Goal: Task Accomplishment & Management: Complete application form

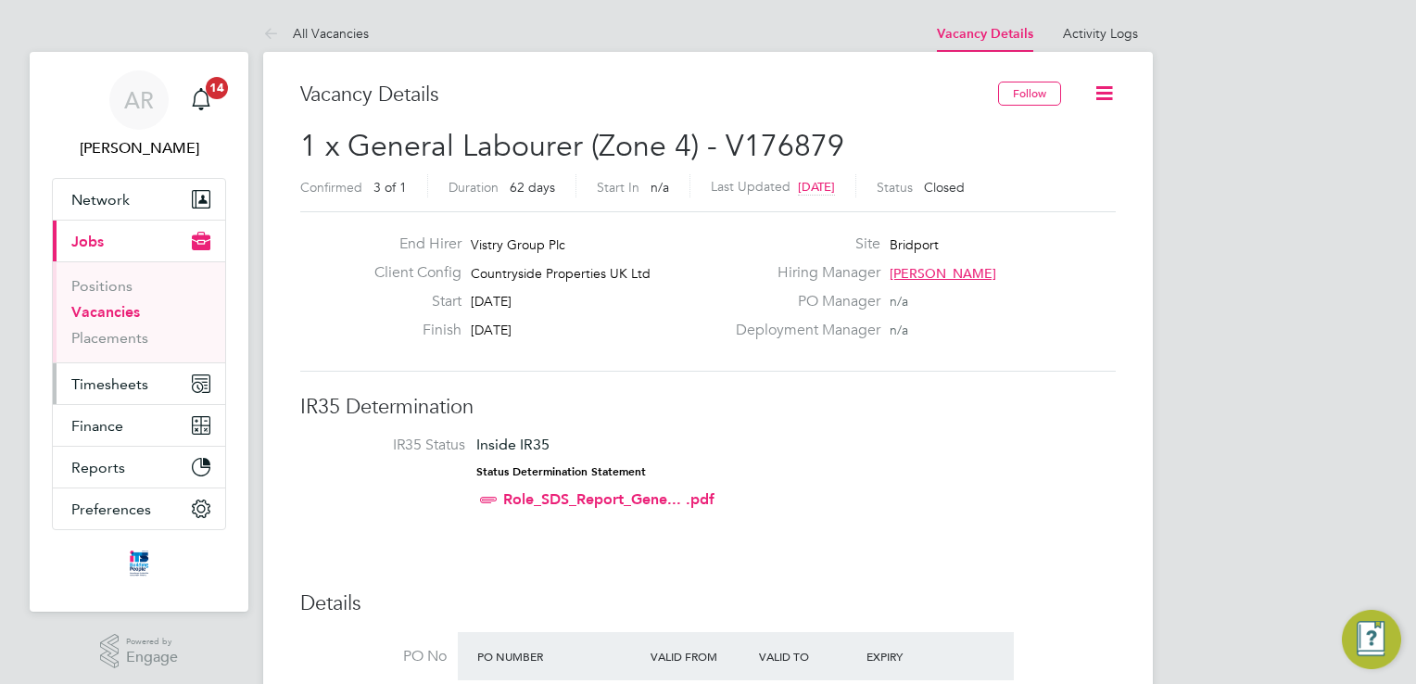
click at [132, 387] on span "Timesheets" at bounding box center [109, 384] width 77 height 18
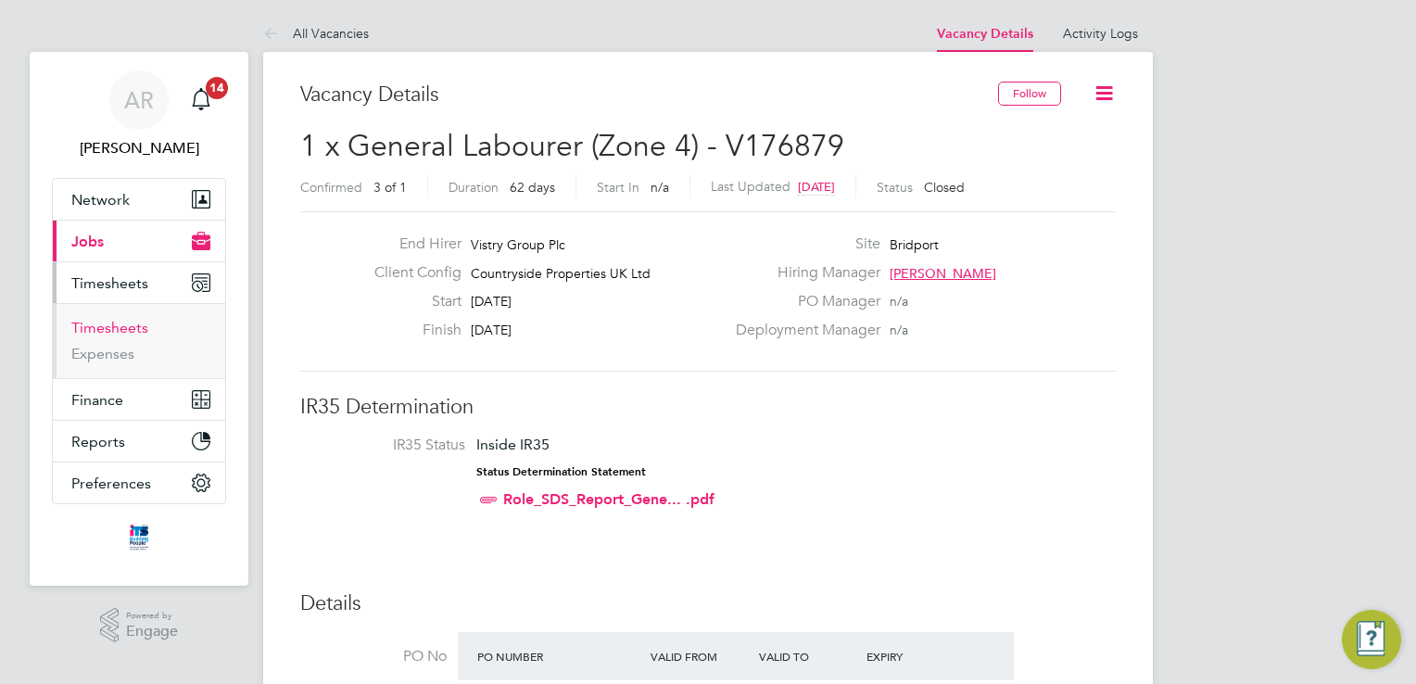
click at [133, 321] on link "Timesheets" at bounding box center [109, 328] width 77 height 18
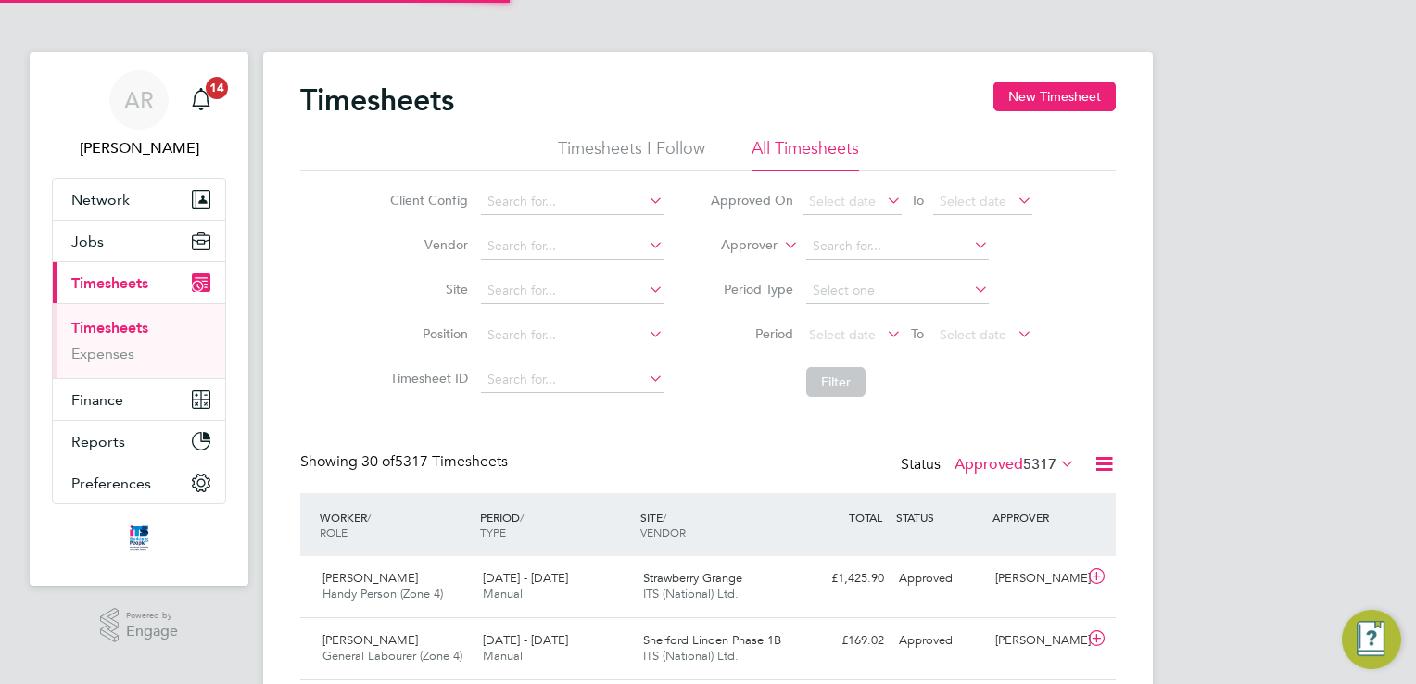
scroll to position [8, 9]
click at [645, 287] on icon at bounding box center [645, 289] width 0 height 26
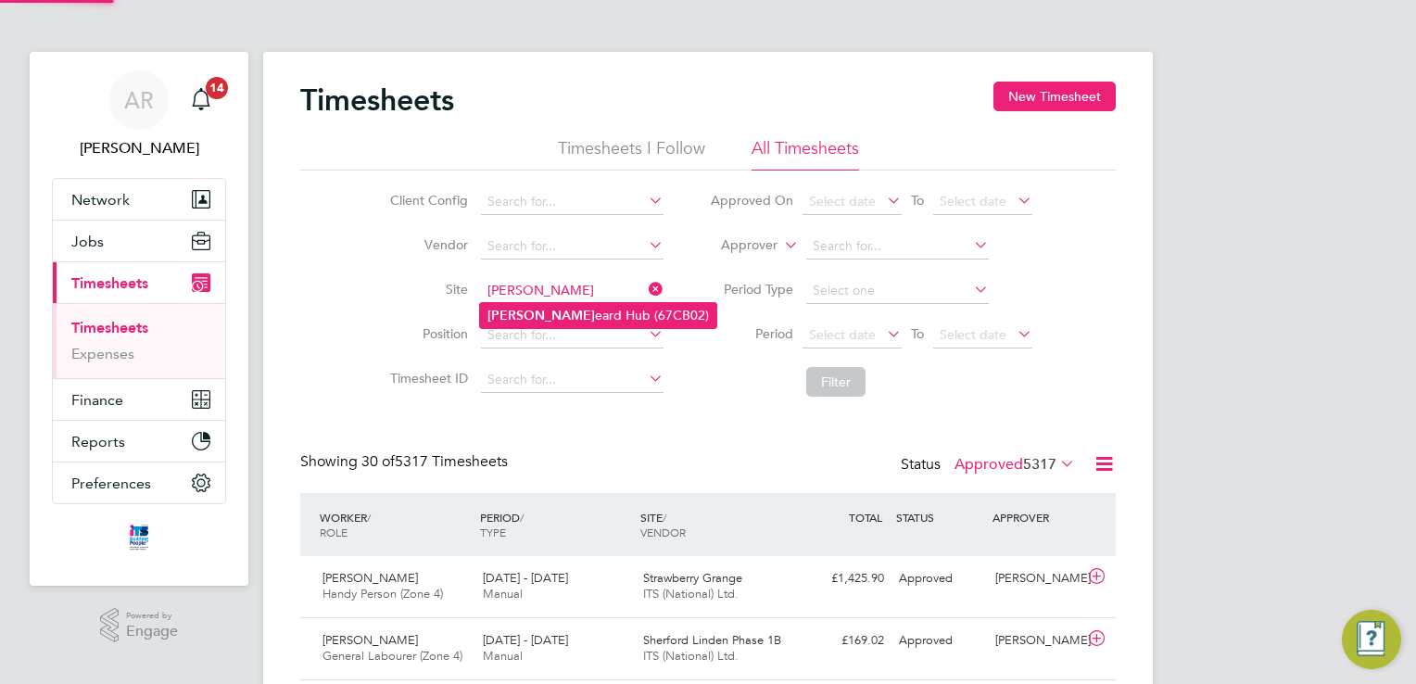
click at [570, 317] on li "[PERSON_NAME] Hub (67CB02)" at bounding box center [598, 315] width 236 height 25
type input "Liskeard Hub (67CB02)"
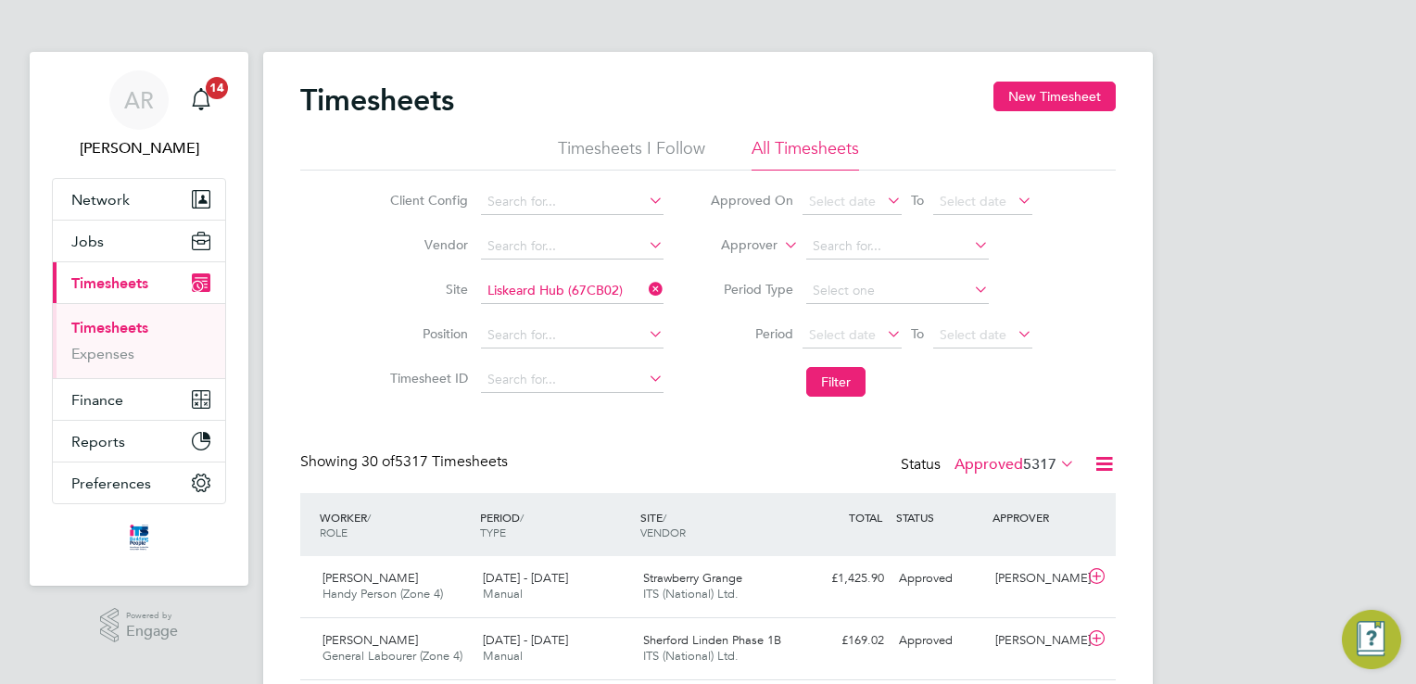
click at [883, 328] on icon at bounding box center [883, 334] width 0 height 26
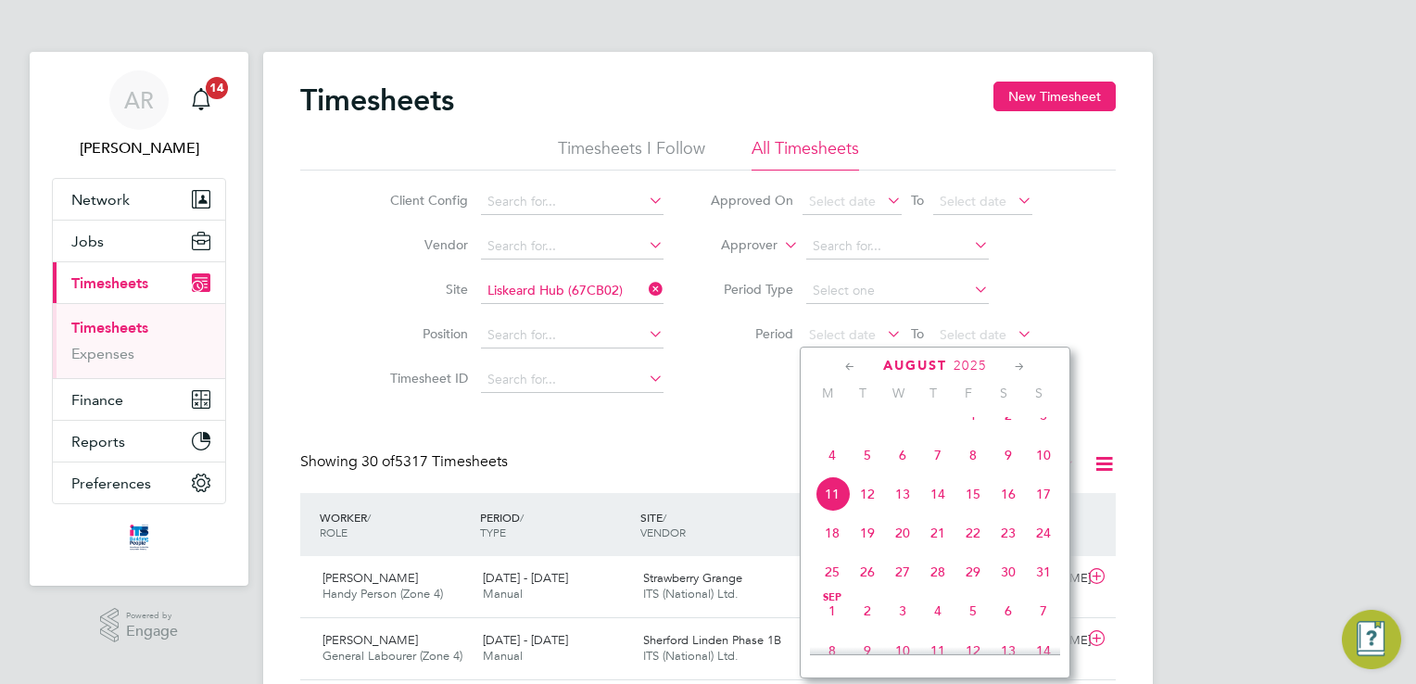
click at [830, 473] on span "4" at bounding box center [832, 454] width 35 height 35
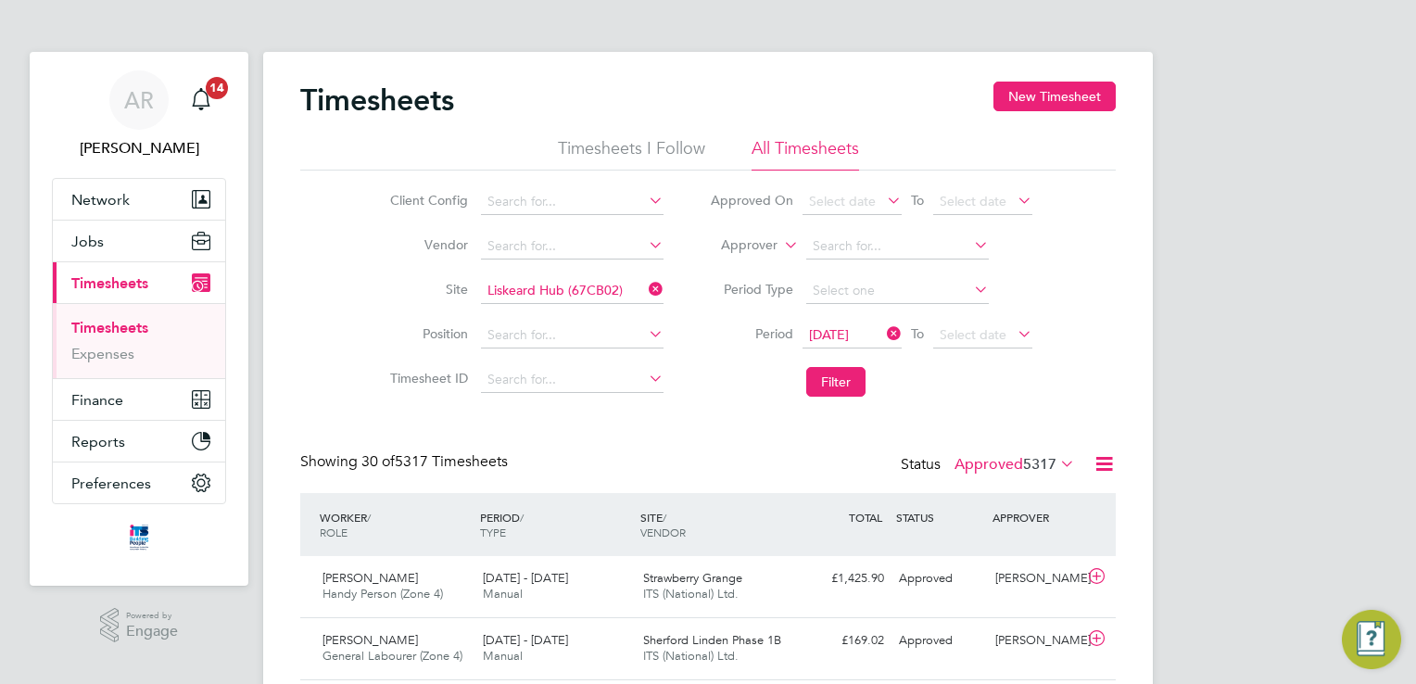
click at [1014, 330] on icon at bounding box center [1014, 334] width 0 height 26
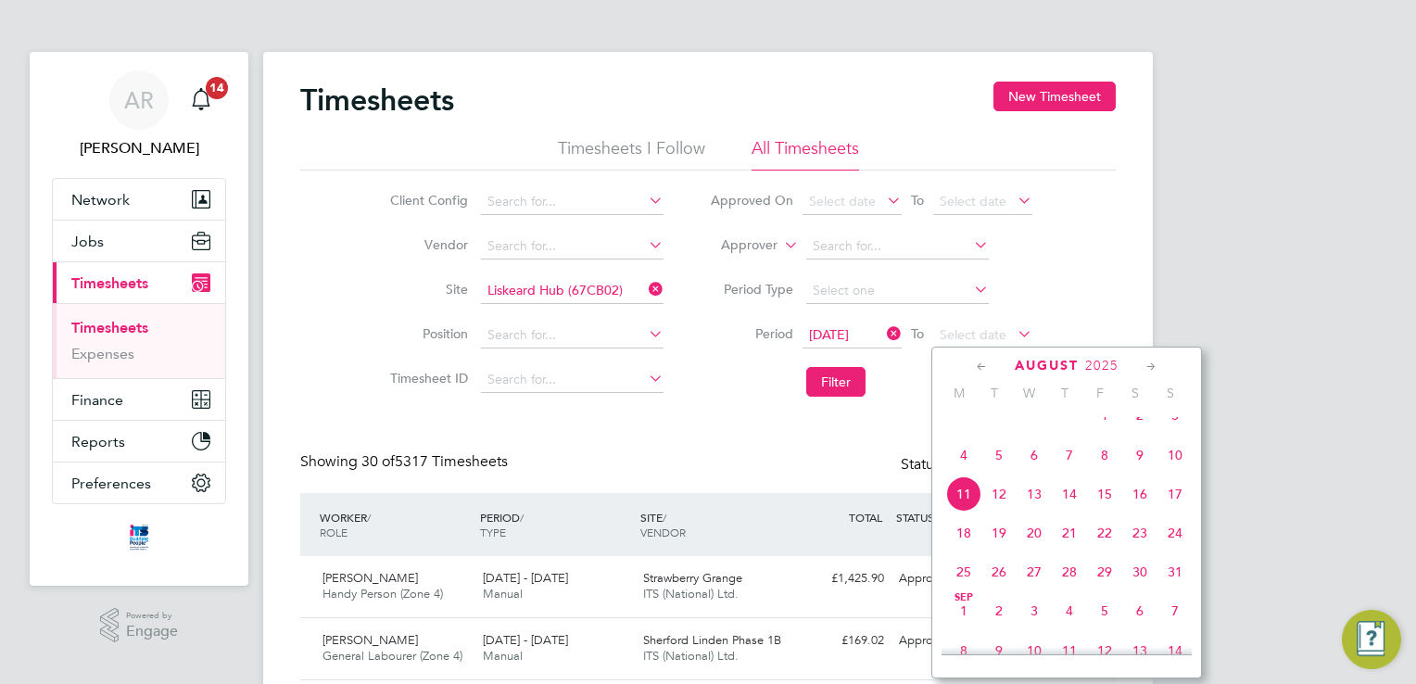
click at [1107, 506] on span "15" at bounding box center [1104, 493] width 35 height 35
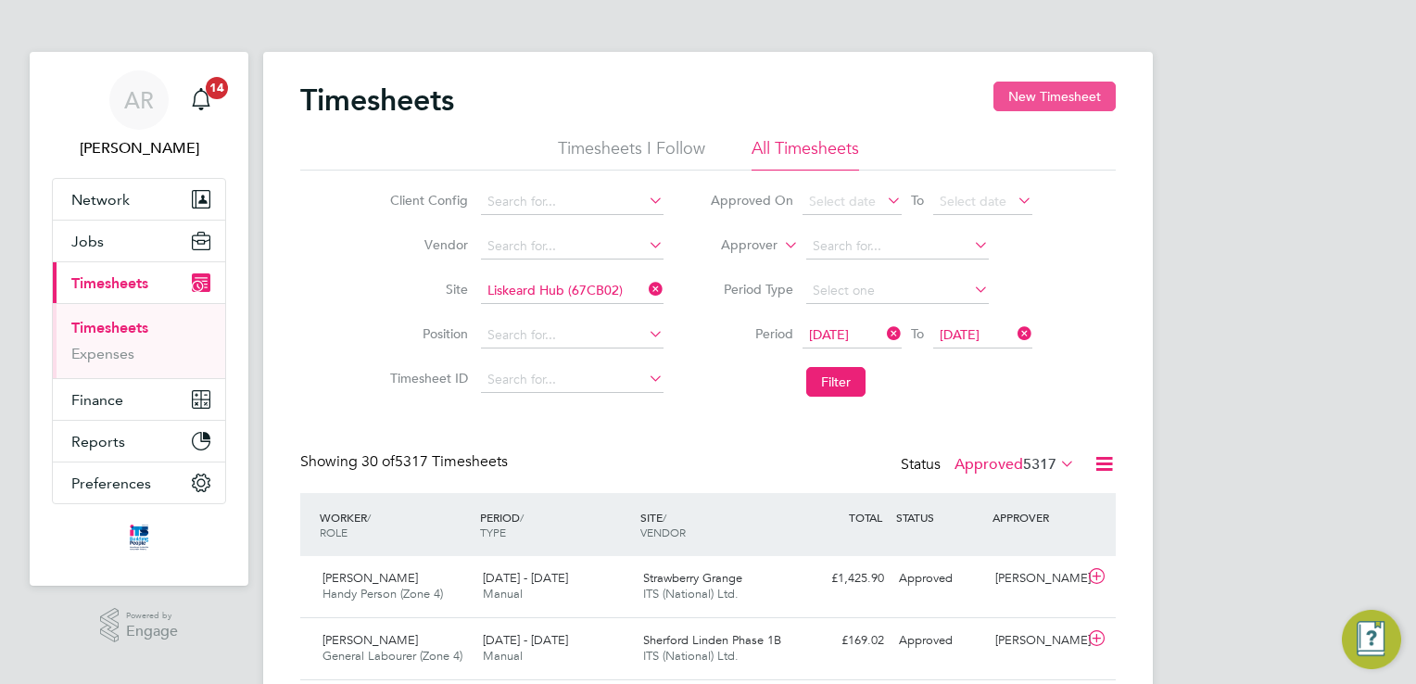
click at [1054, 99] on button "New Timesheet" at bounding box center [1054, 97] width 122 height 30
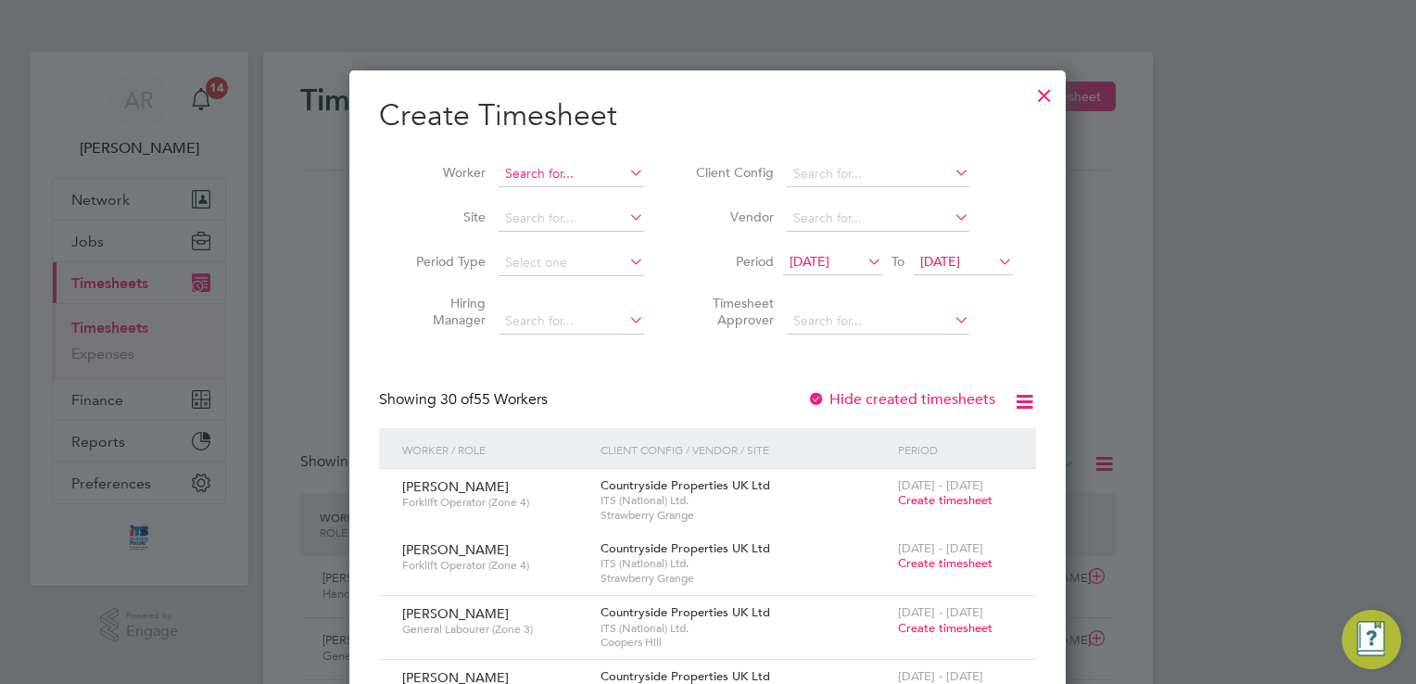
click at [562, 166] on input at bounding box center [571, 174] width 145 height 26
click at [538, 196] on li "[PERSON_NAME][GEOGRAPHIC_DATA]" at bounding box center [574, 198] width 151 height 25
type input "[PERSON_NAME][GEOGRAPHIC_DATA]"
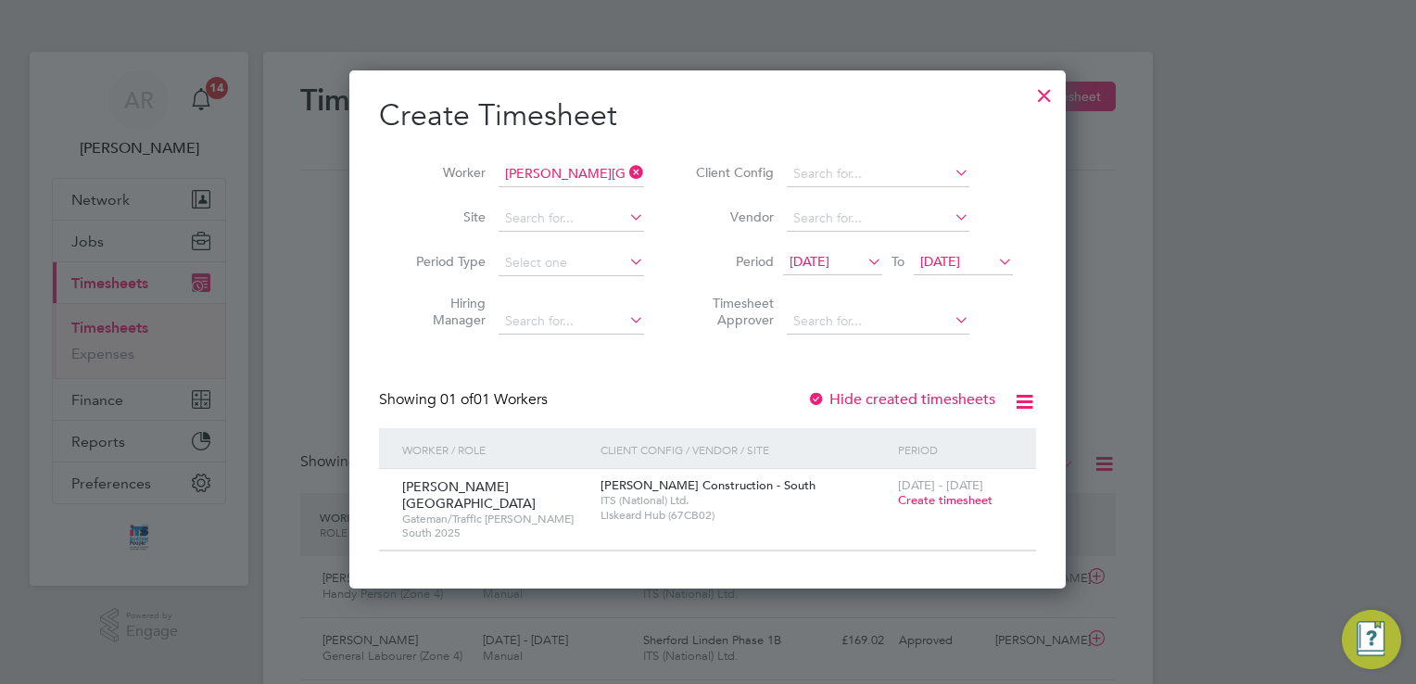
click at [626, 217] on icon at bounding box center [626, 217] width 0 height 26
click at [603, 250] on li "[PERSON_NAME] Hub (67CB02)" at bounding box center [617, 243] width 236 height 25
type input "Liskeard Hub (67CB02)"
click at [626, 265] on icon at bounding box center [626, 261] width 0 height 26
click at [550, 261] on input at bounding box center [571, 263] width 145 height 26
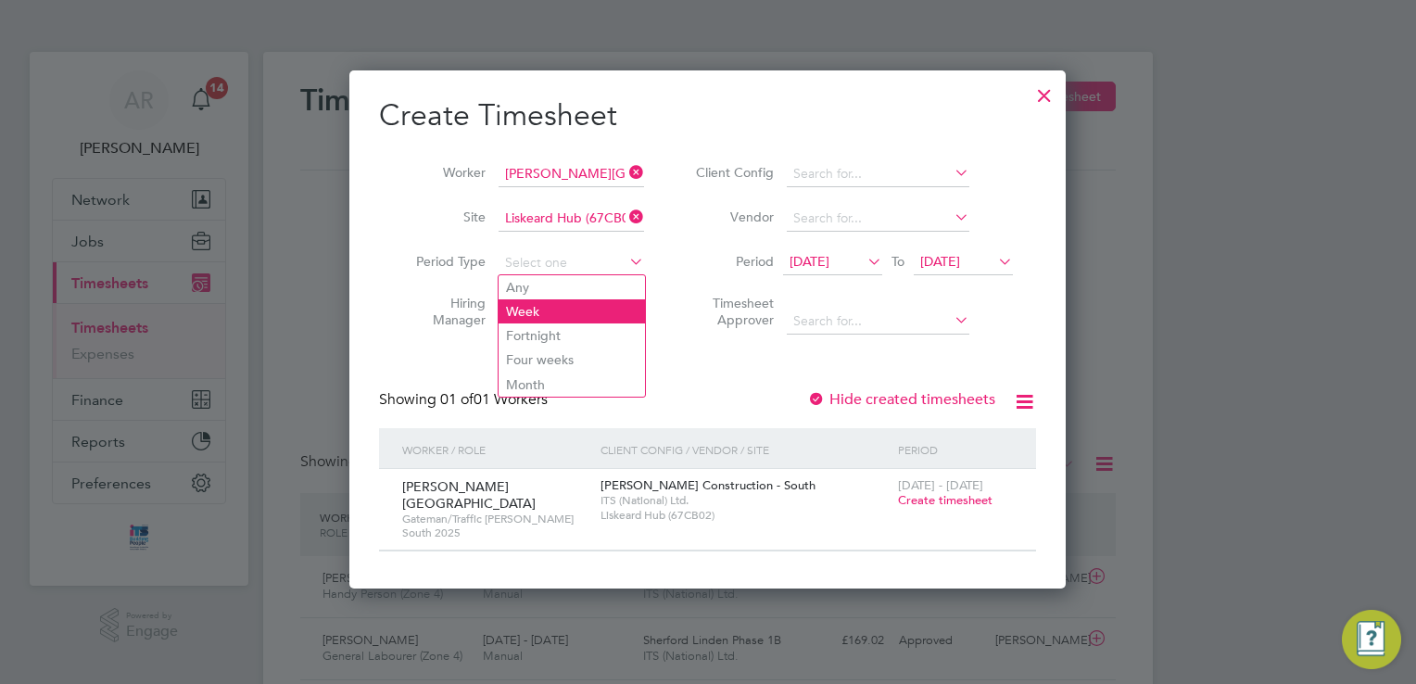
click at [549, 314] on li "Week" at bounding box center [572, 311] width 146 height 24
type input "Week"
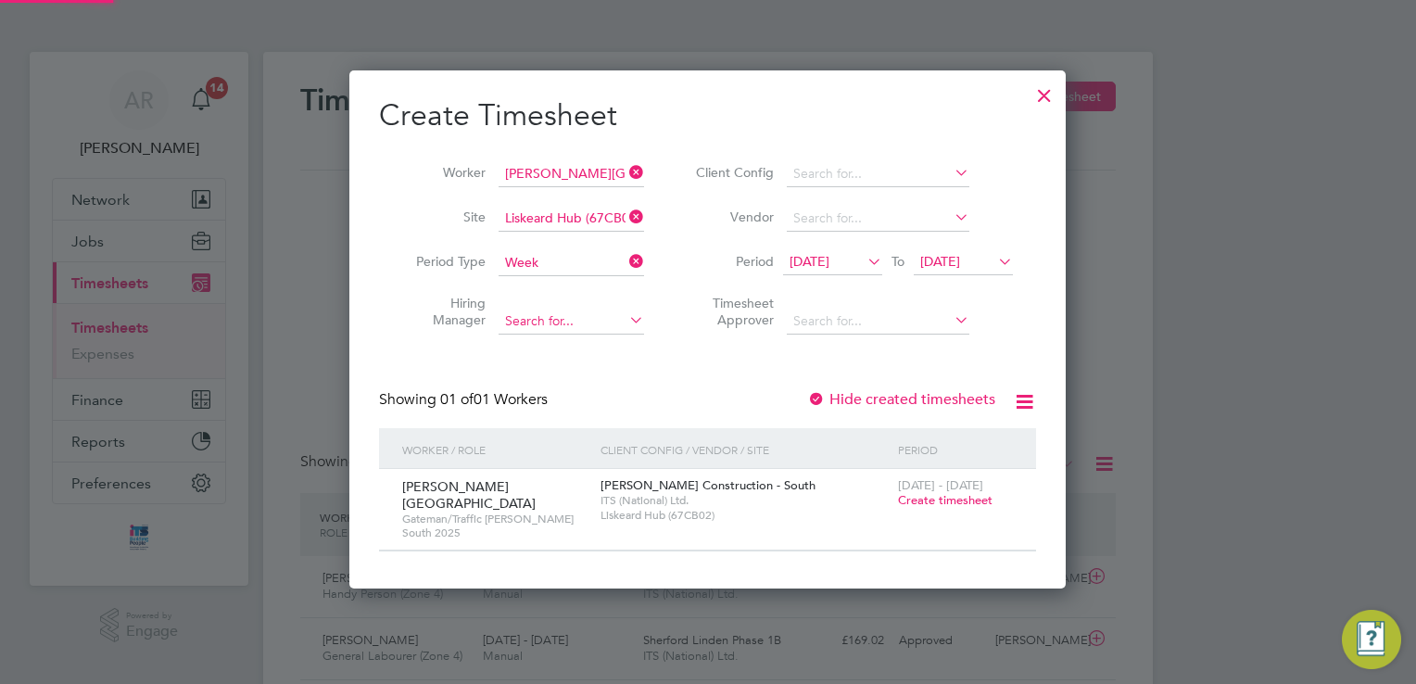
click at [545, 317] on input at bounding box center [571, 322] width 145 height 26
click at [601, 312] on input at bounding box center [571, 322] width 145 height 26
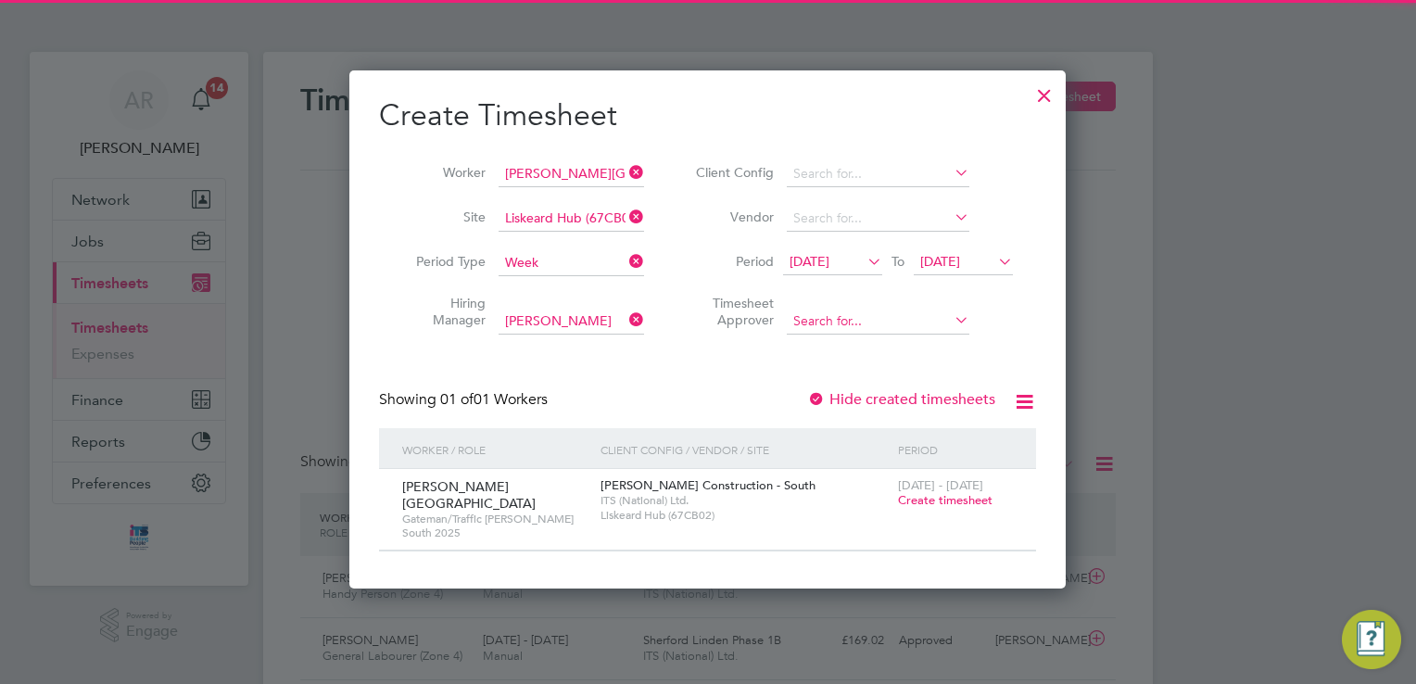
type input "[PERSON_NAME]"
click at [869, 318] on input at bounding box center [878, 322] width 183 height 26
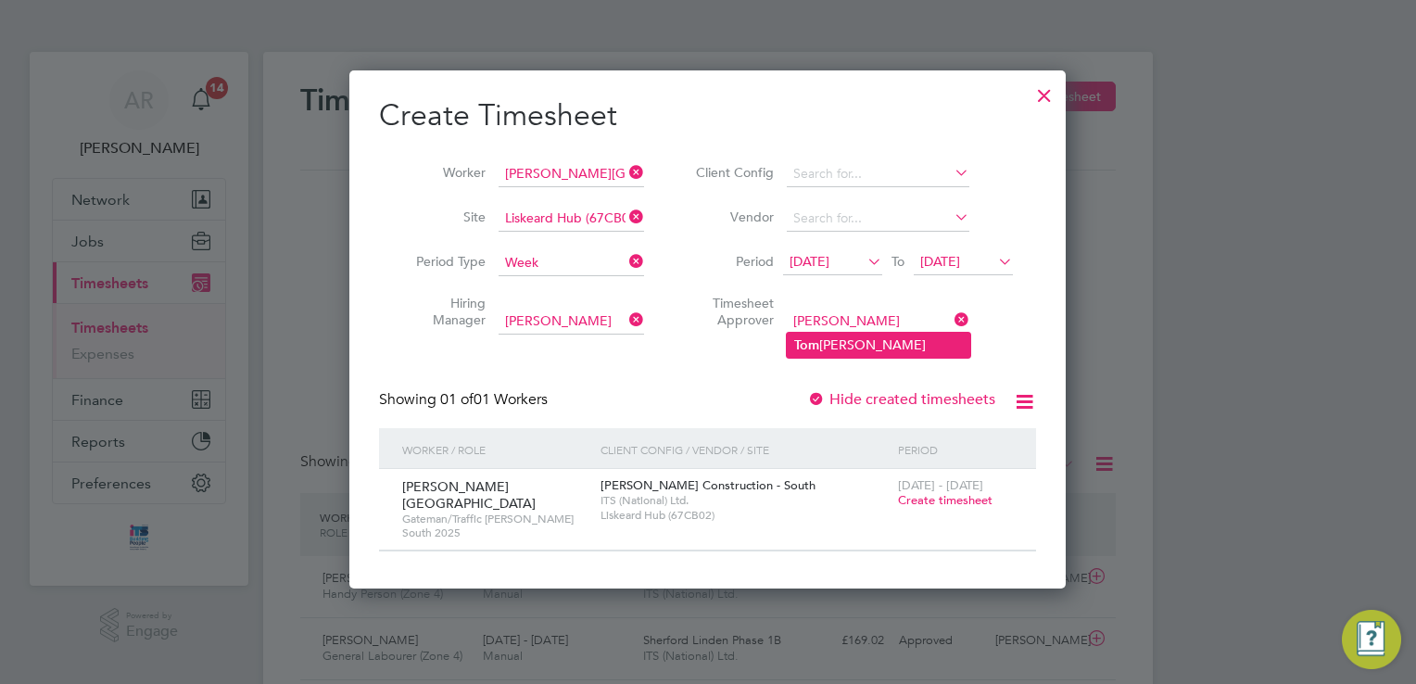
click at [868, 344] on li "T [PERSON_NAME]" at bounding box center [878, 345] width 183 height 25
type input "[PERSON_NAME]"
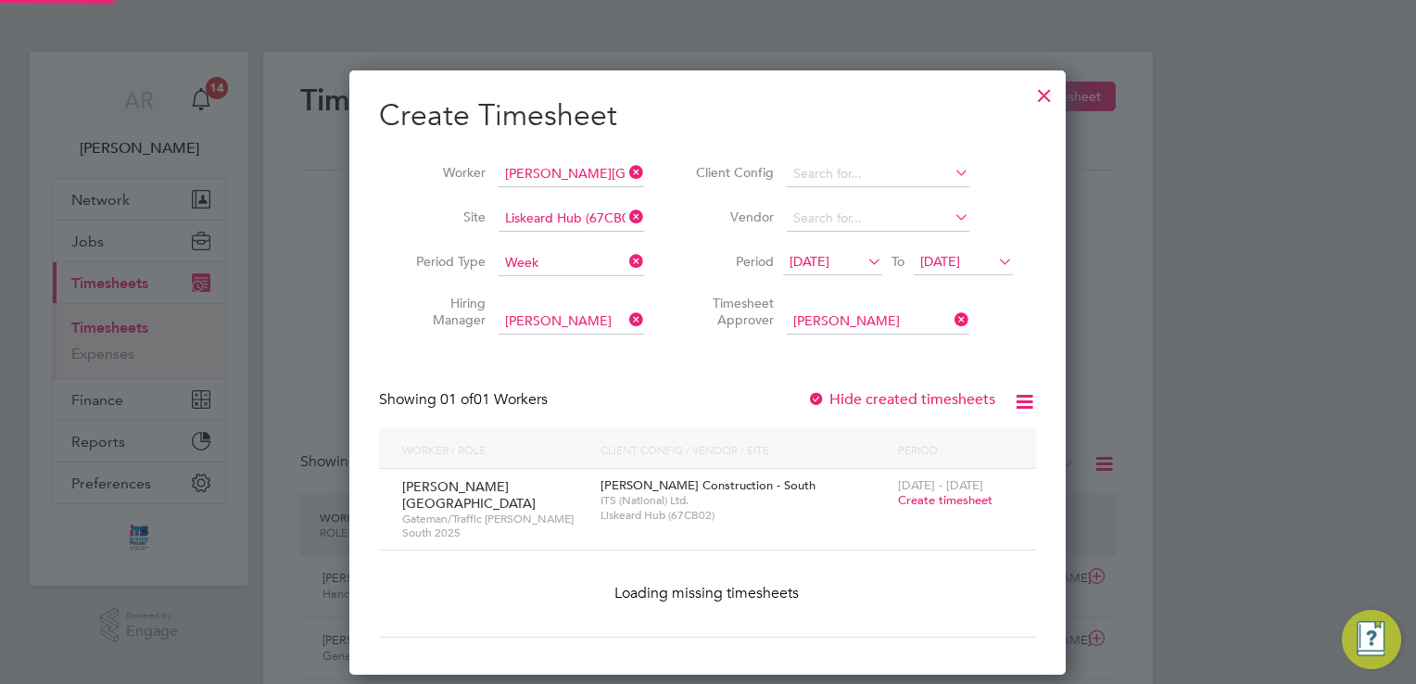
scroll to position [500, 717]
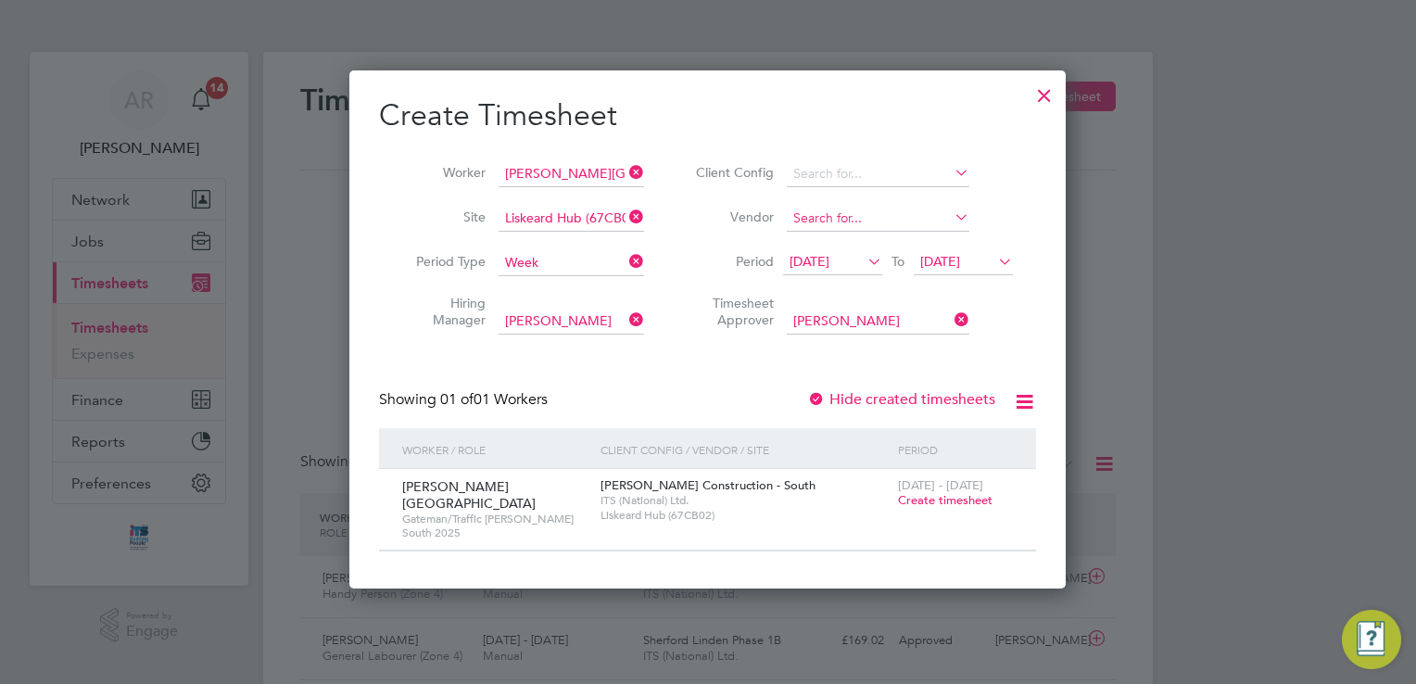
click at [841, 217] on input at bounding box center [878, 219] width 183 height 26
click at [951, 216] on icon at bounding box center [951, 217] width 0 height 26
drag, startPoint x: 951, startPoint y: 502, endPoint x: 942, endPoint y: 490, distance: 14.7
click at [951, 501] on span "Create timesheet" at bounding box center [945, 500] width 95 height 16
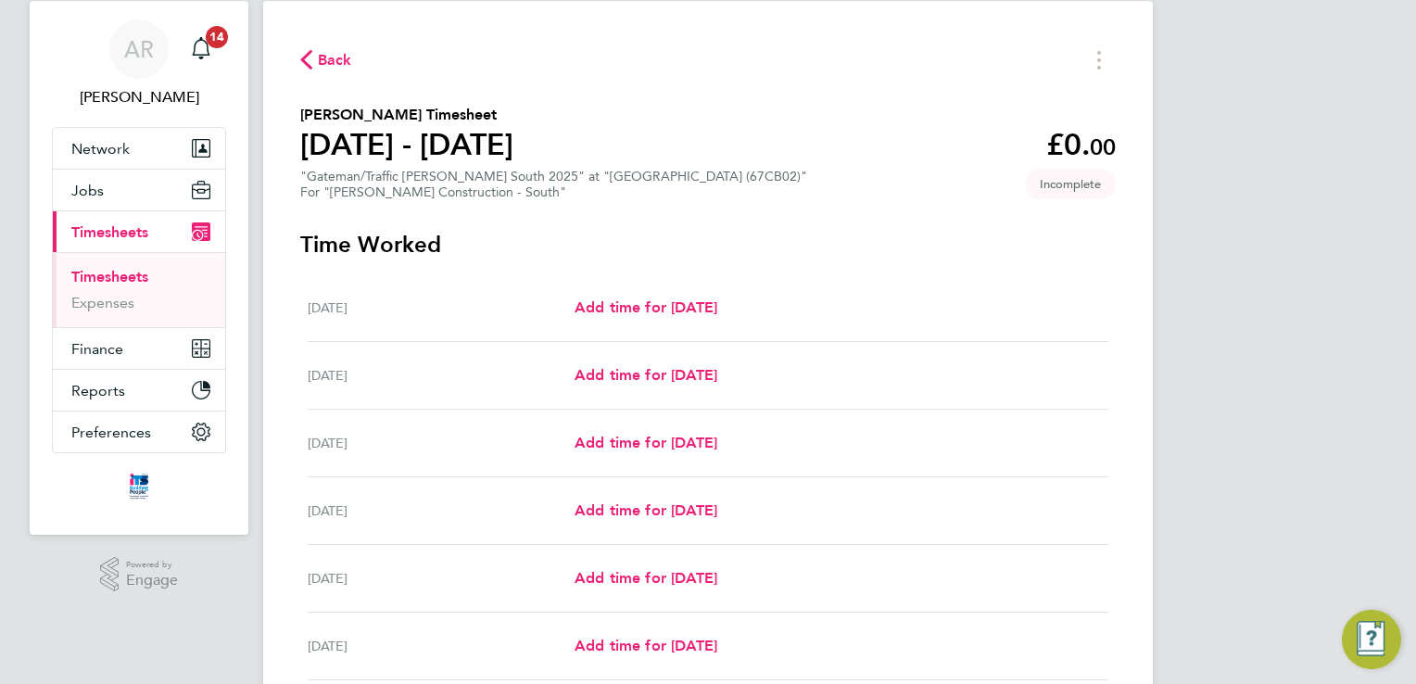
scroll to position [93, 0]
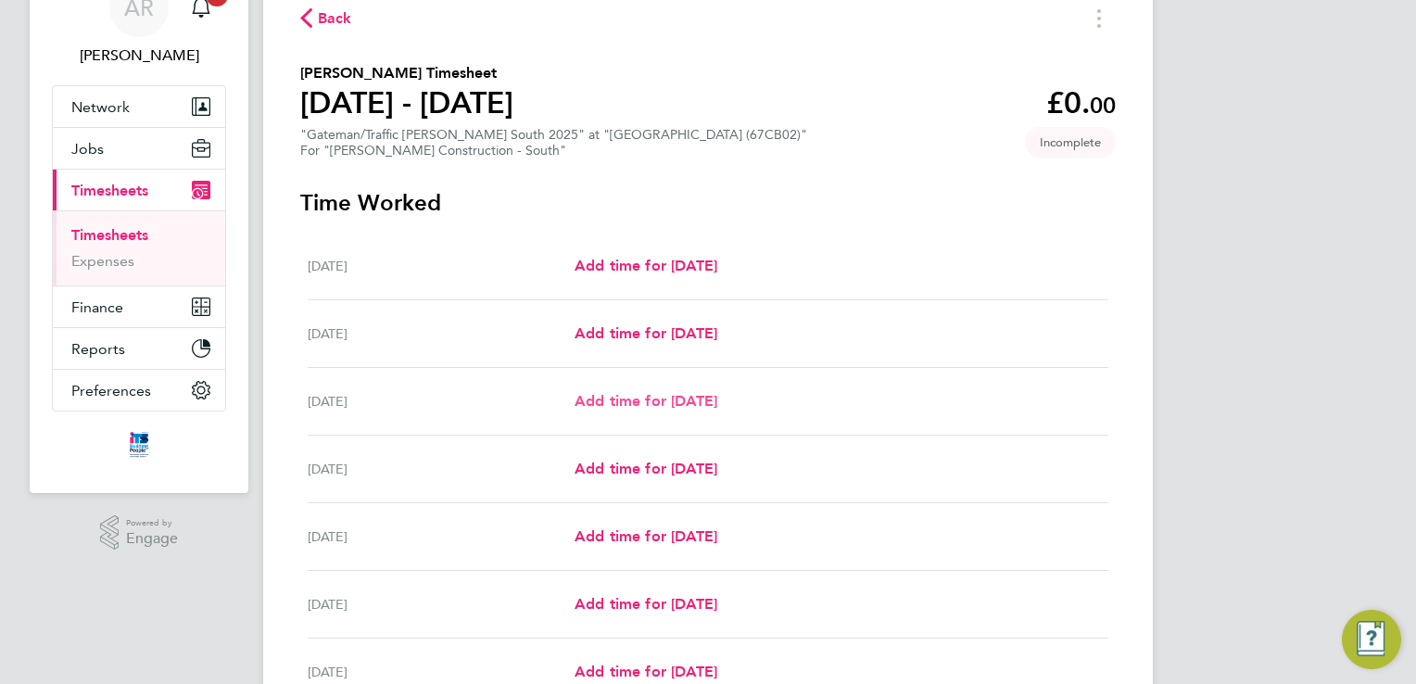
click at [628, 402] on span "Add time for [DATE]" at bounding box center [646, 401] width 143 height 18
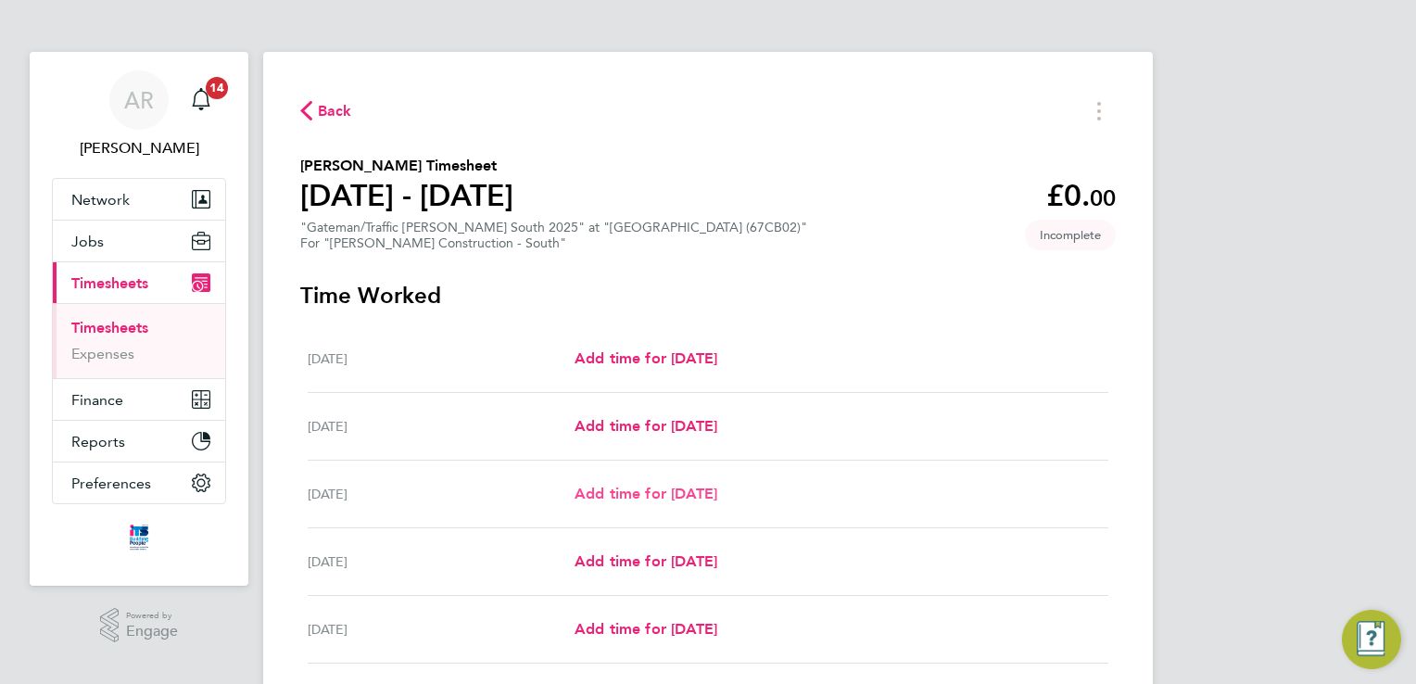
select select "30"
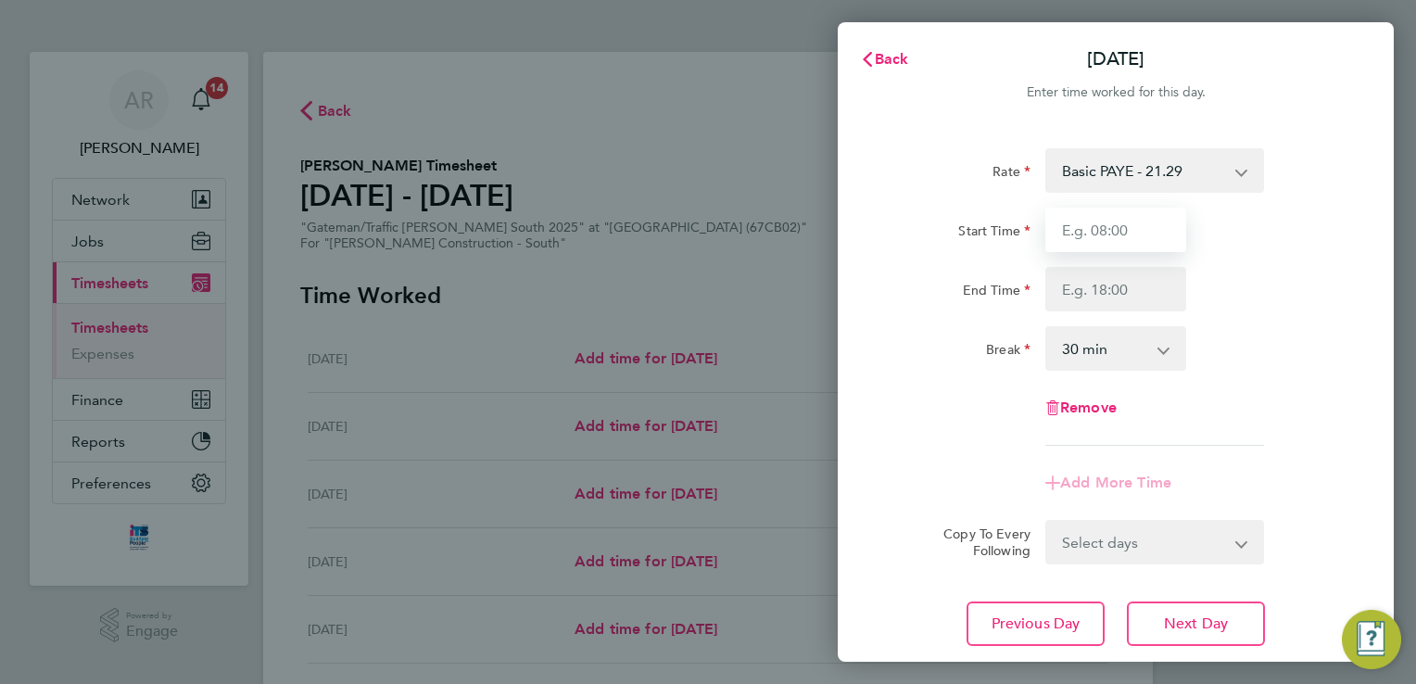
click at [1153, 216] on input "Start Time" at bounding box center [1115, 230] width 141 height 44
type input "07:00"
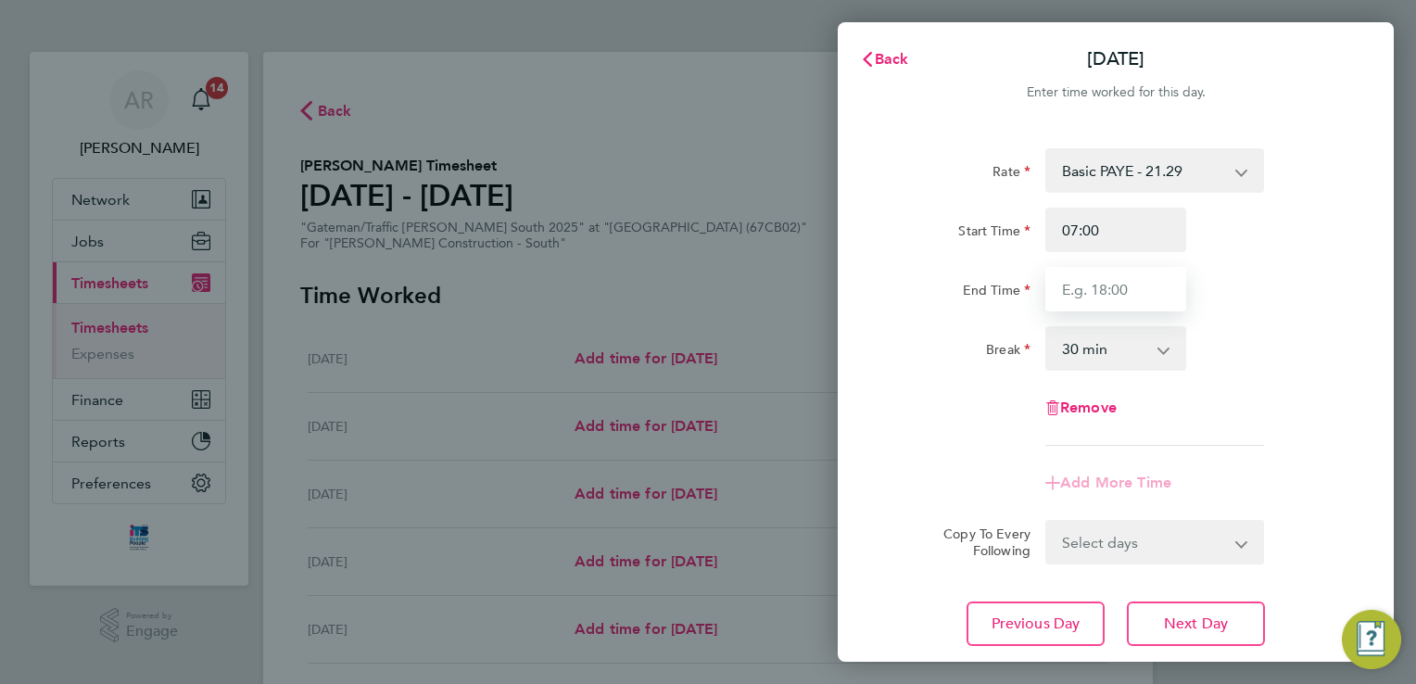
click at [1133, 285] on input "End Time" at bounding box center [1115, 289] width 141 height 44
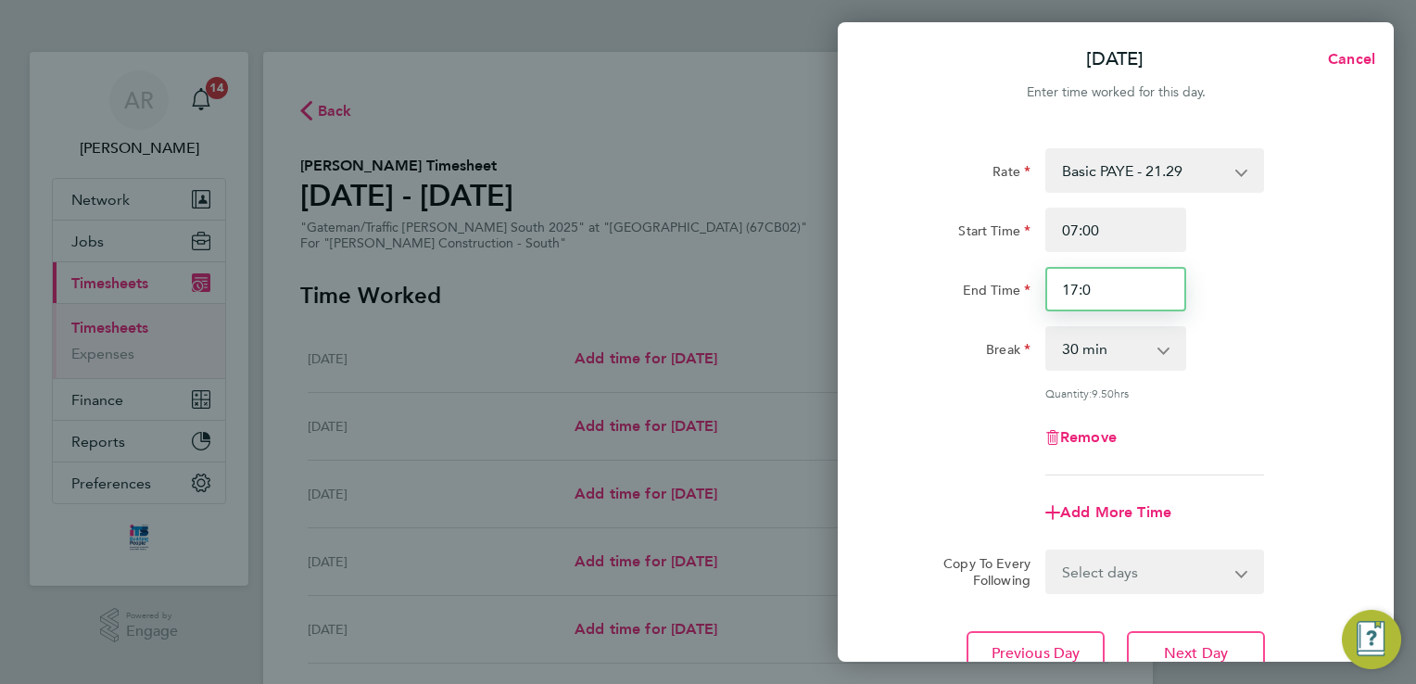
type input "17:00"
click at [1123, 232] on input "07:00" at bounding box center [1115, 230] width 141 height 44
click at [1141, 292] on input "17:00" at bounding box center [1115, 289] width 141 height 44
click at [1132, 231] on input "07:30" at bounding box center [1115, 230] width 141 height 44
type input "07:00"
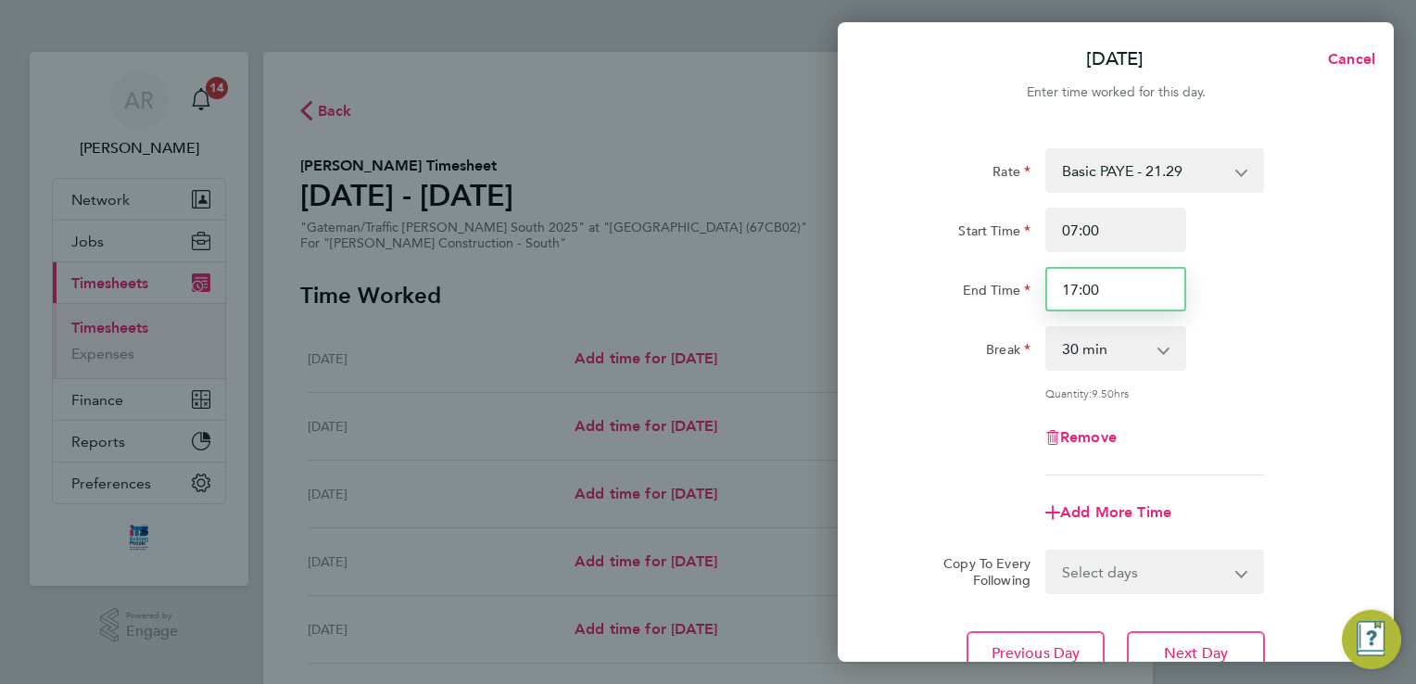
click at [1116, 289] on input "17:00" at bounding box center [1115, 289] width 141 height 44
type input "1"
click at [1369, 387] on div "Rate Basic PAYE - 21.29 Overtime - 30.63 Start Time 07:00 End Time 18:00 Break …" at bounding box center [1116, 412] width 556 height 572
click at [1136, 288] on input "18:00" at bounding box center [1115, 289] width 141 height 44
type input "17:30"
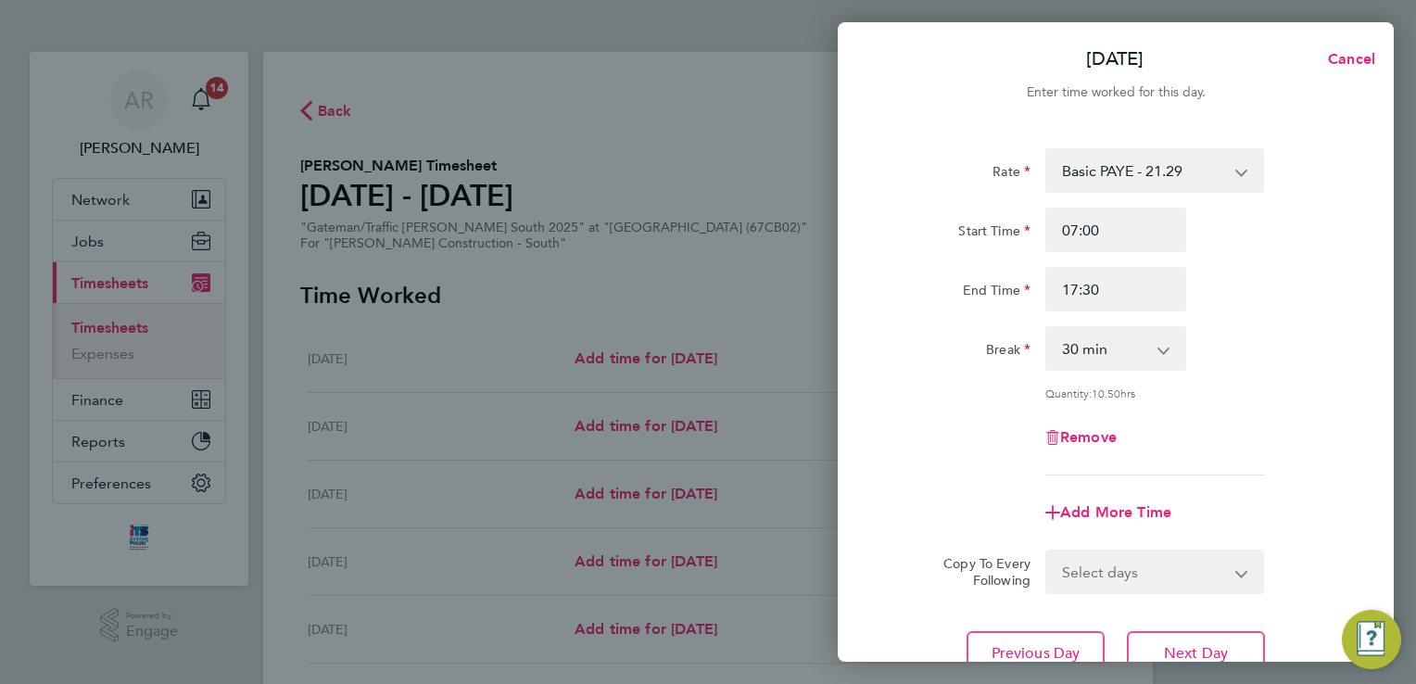
click at [1292, 282] on div "End Time 17:30" at bounding box center [1115, 289] width 467 height 44
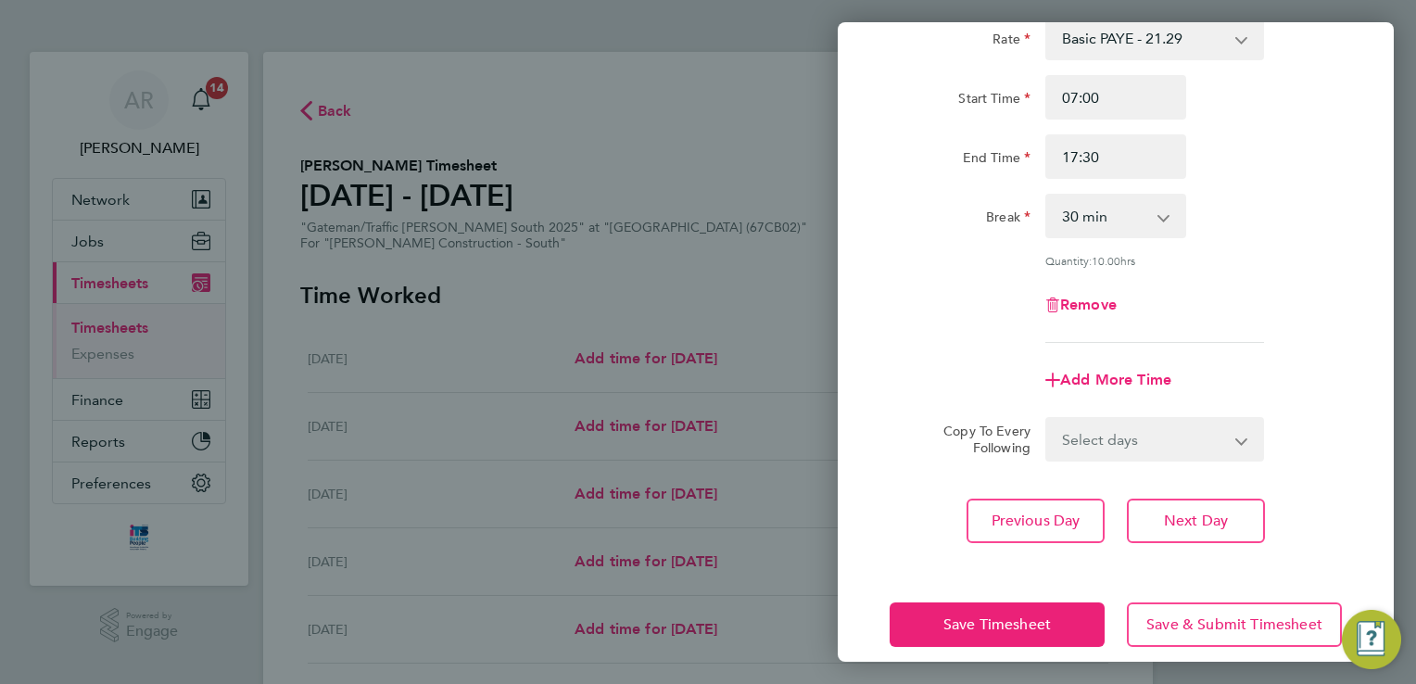
scroll to position [152, 0]
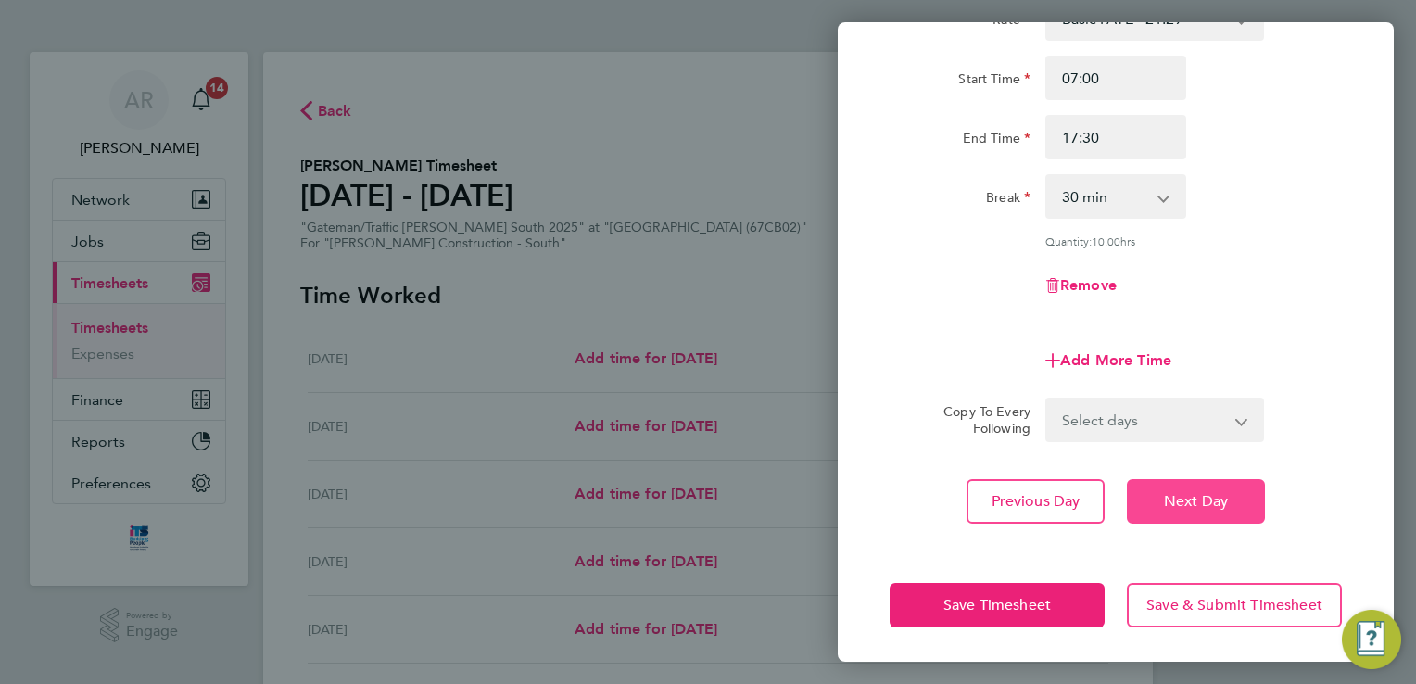
click at [1231, 505] on button "Next Day" at bounding box center [1196, 501] width 138 height 44
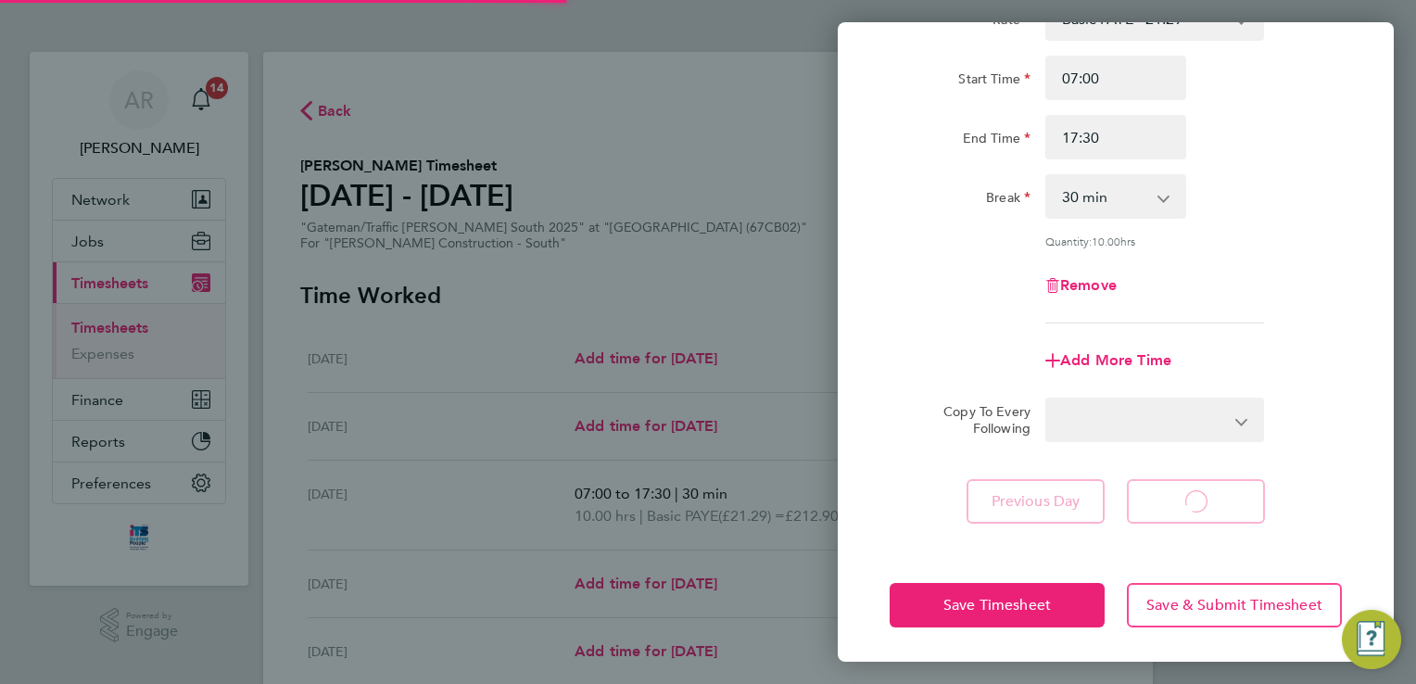
select select "30"
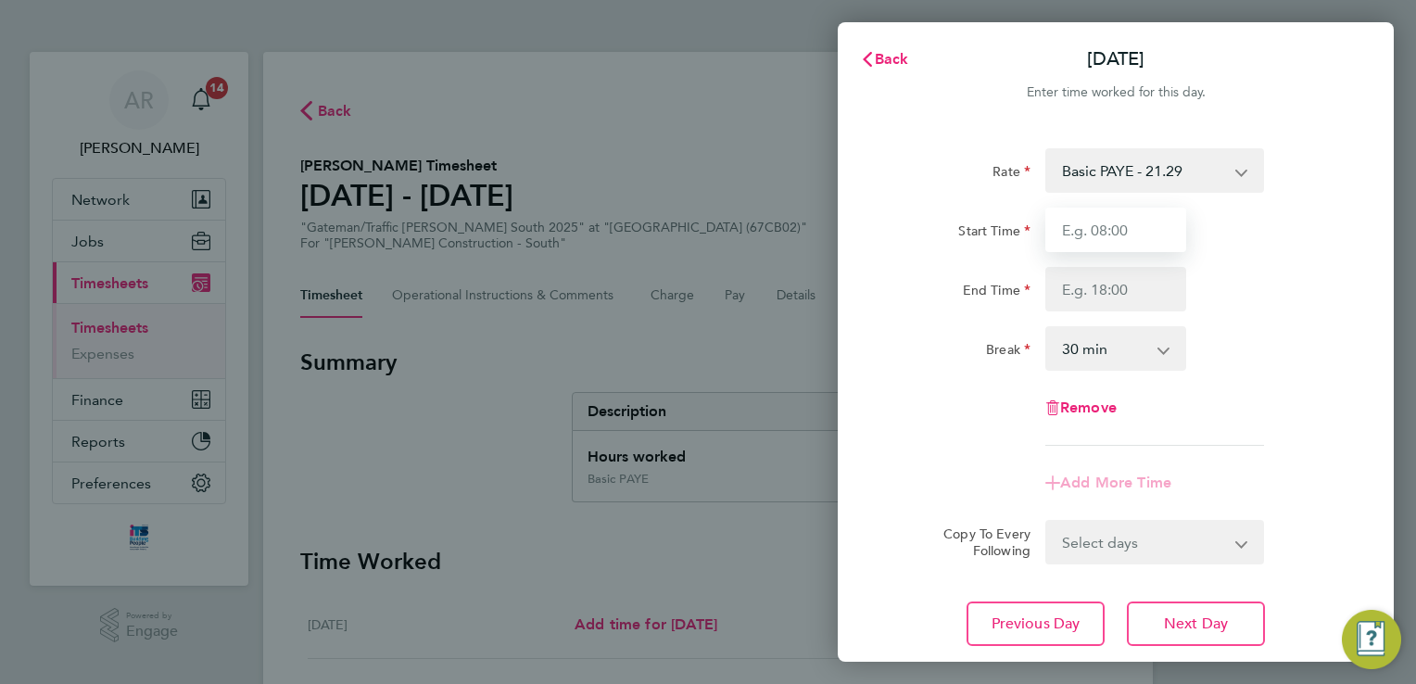
click at [1108, 238] on input "Start Time" at bounding box center [1115, 230] width 141 height 44
type input "07:00"
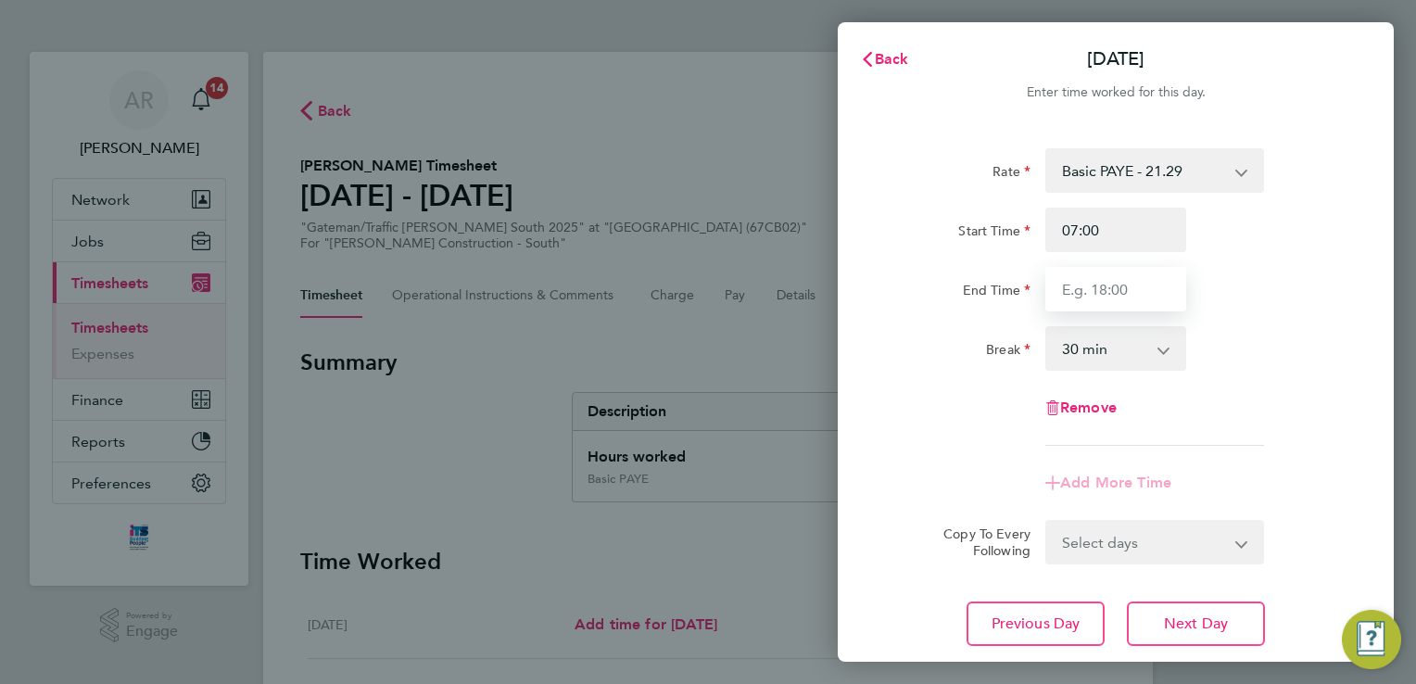
type input "17:30"
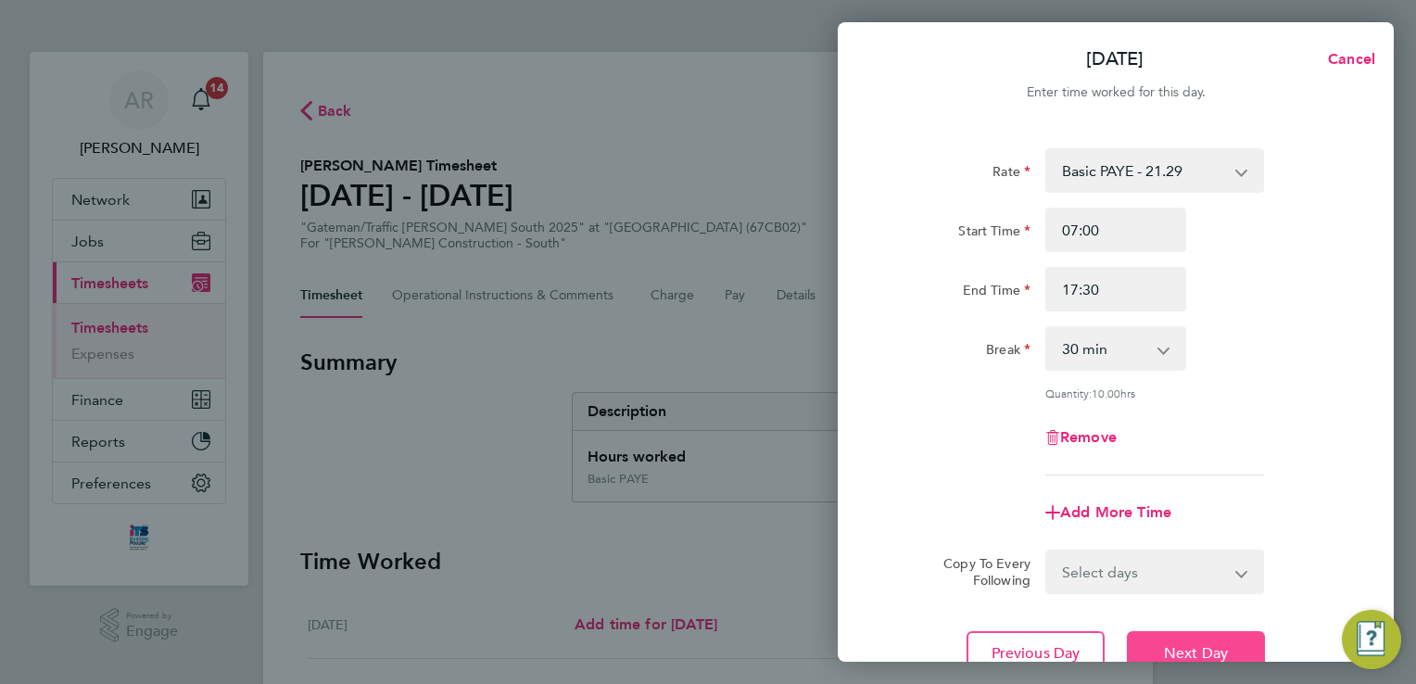
click at [1176, 640] on button "Next Day" at bounding box center [1196, 653] width 138 height 44
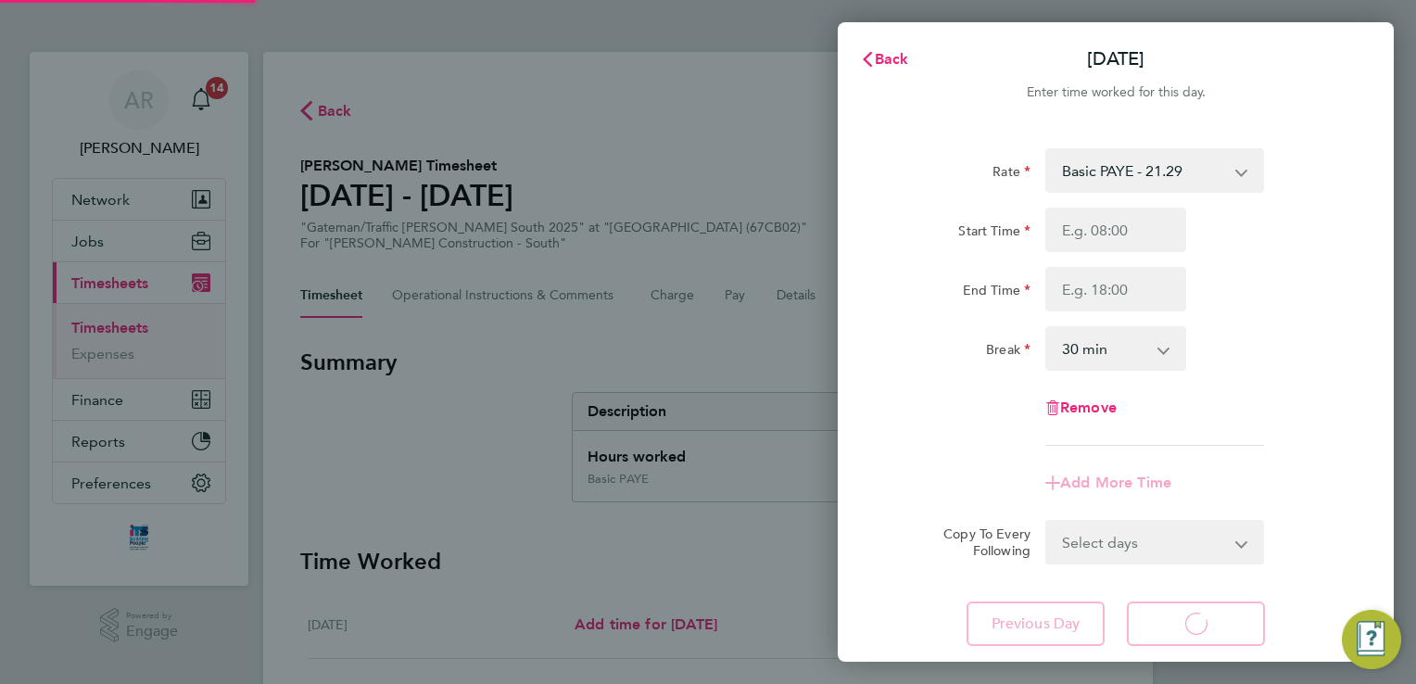
select select "30"
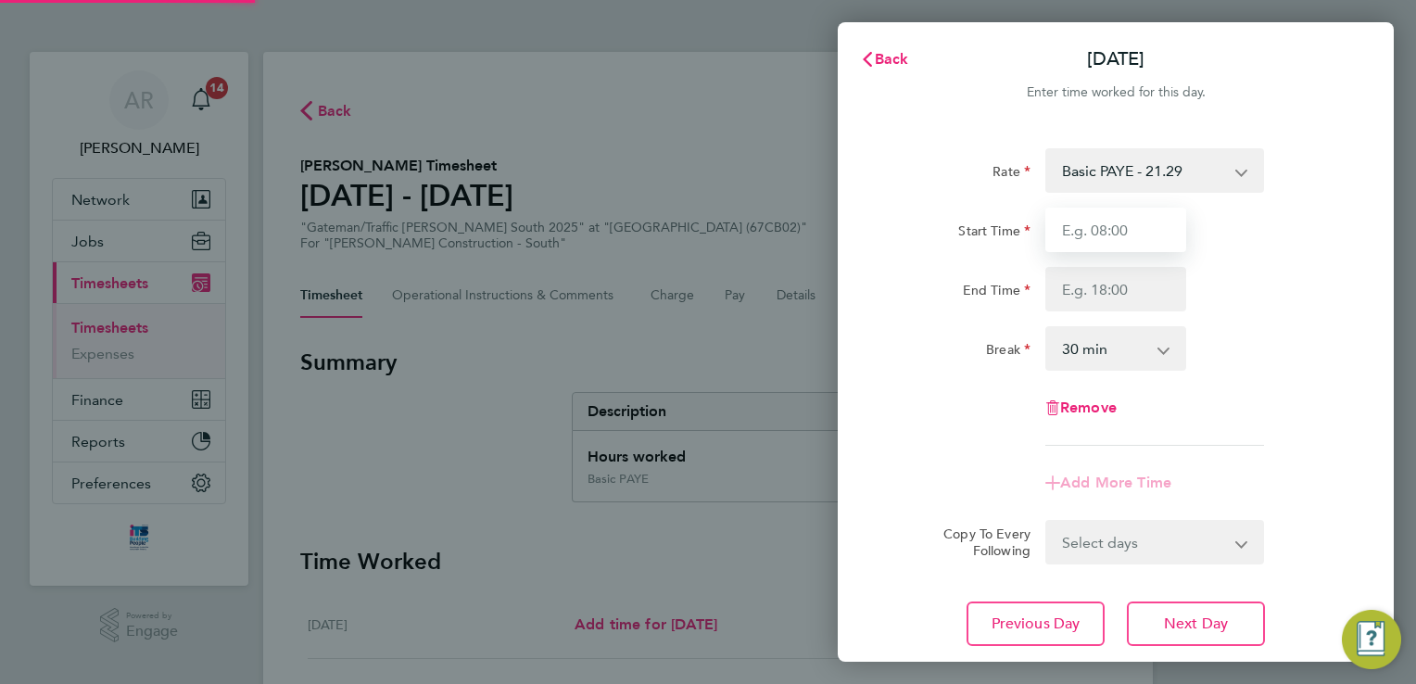
click at [1105, 235] on input "Start Time" at bounding box center [1115, 230] width 141 height 44
type input "07:00"
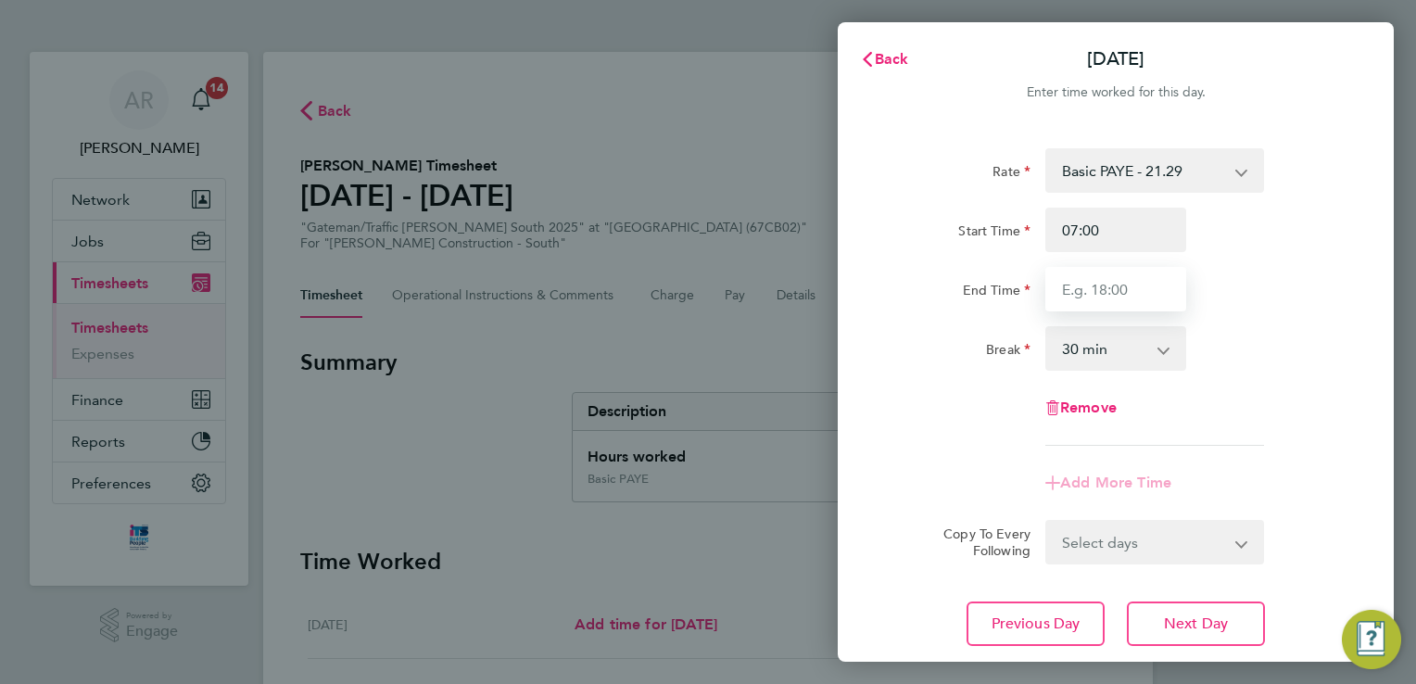
type input "17:30"
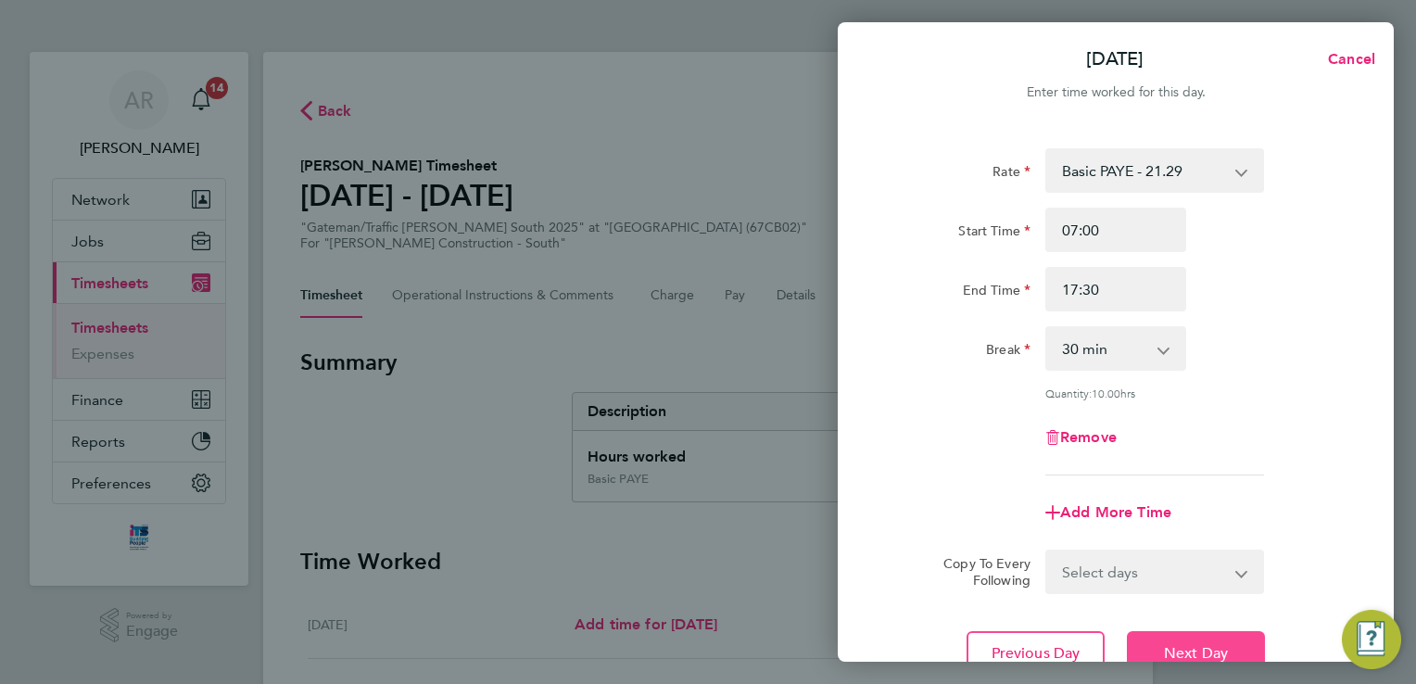
click at [1208, 639] on button "Next Day" at bounding box center [1196, 653] width 138 height 44
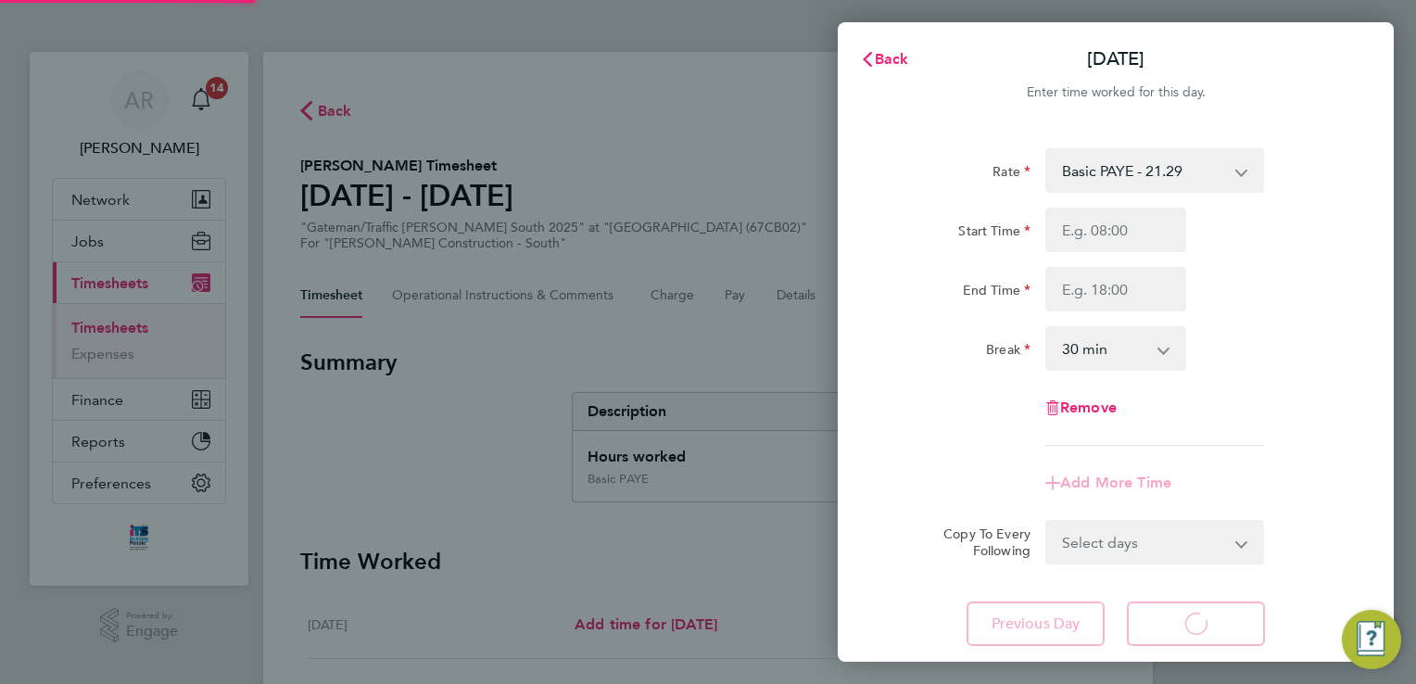
select select "30"
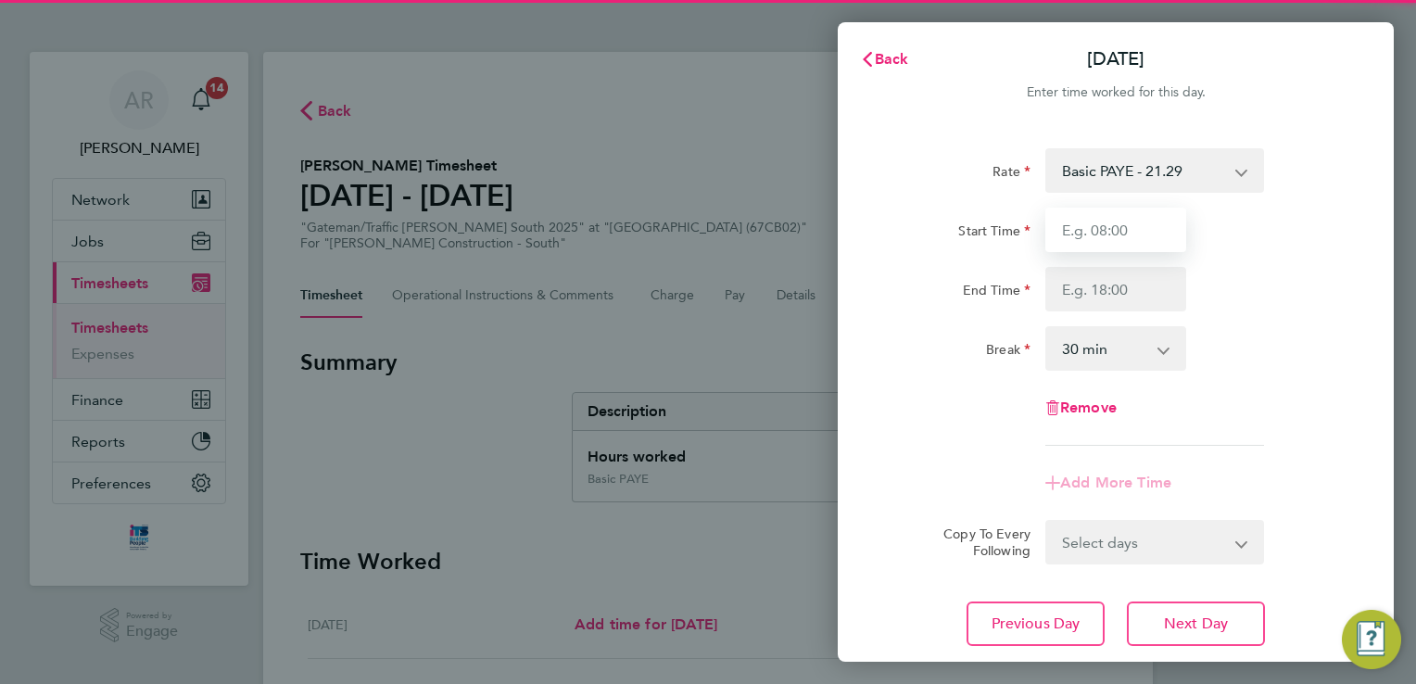
click at [1116, 231] on input "Start Time" at bounding box center [1115, 230] width 141 height 44
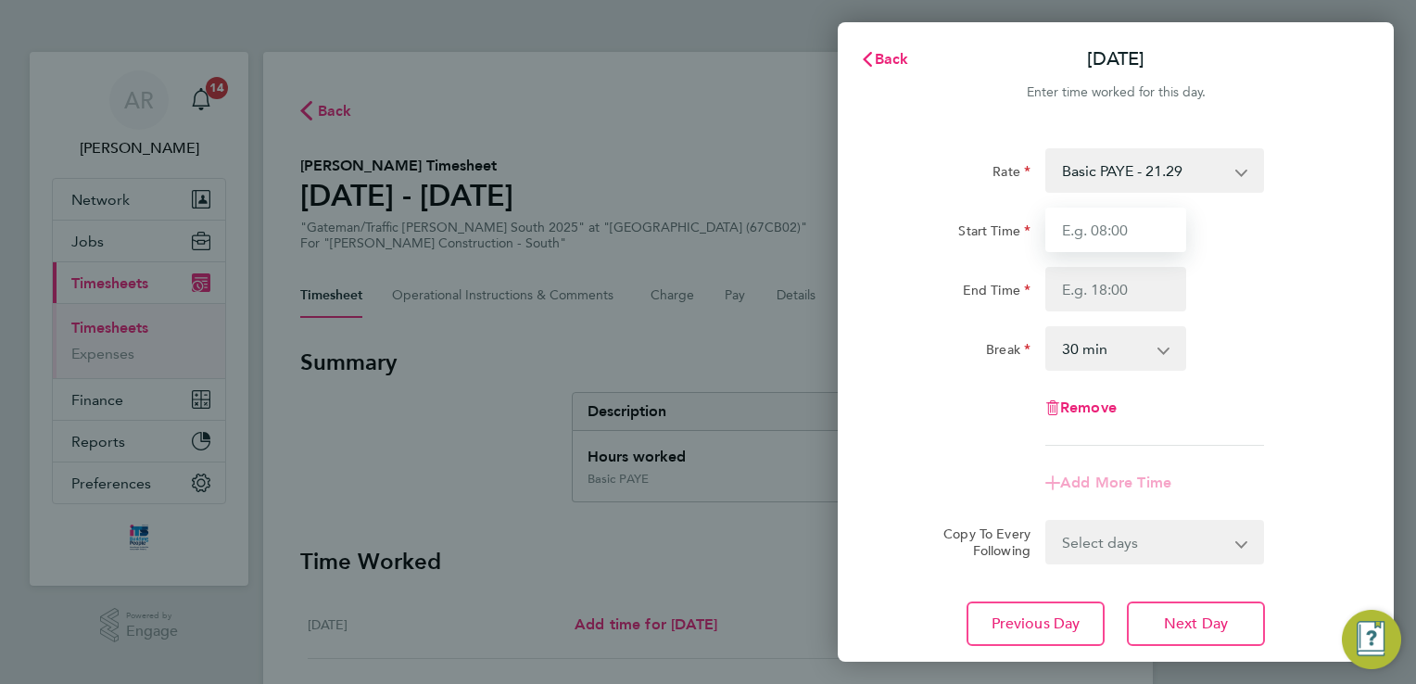
type input "07:00"
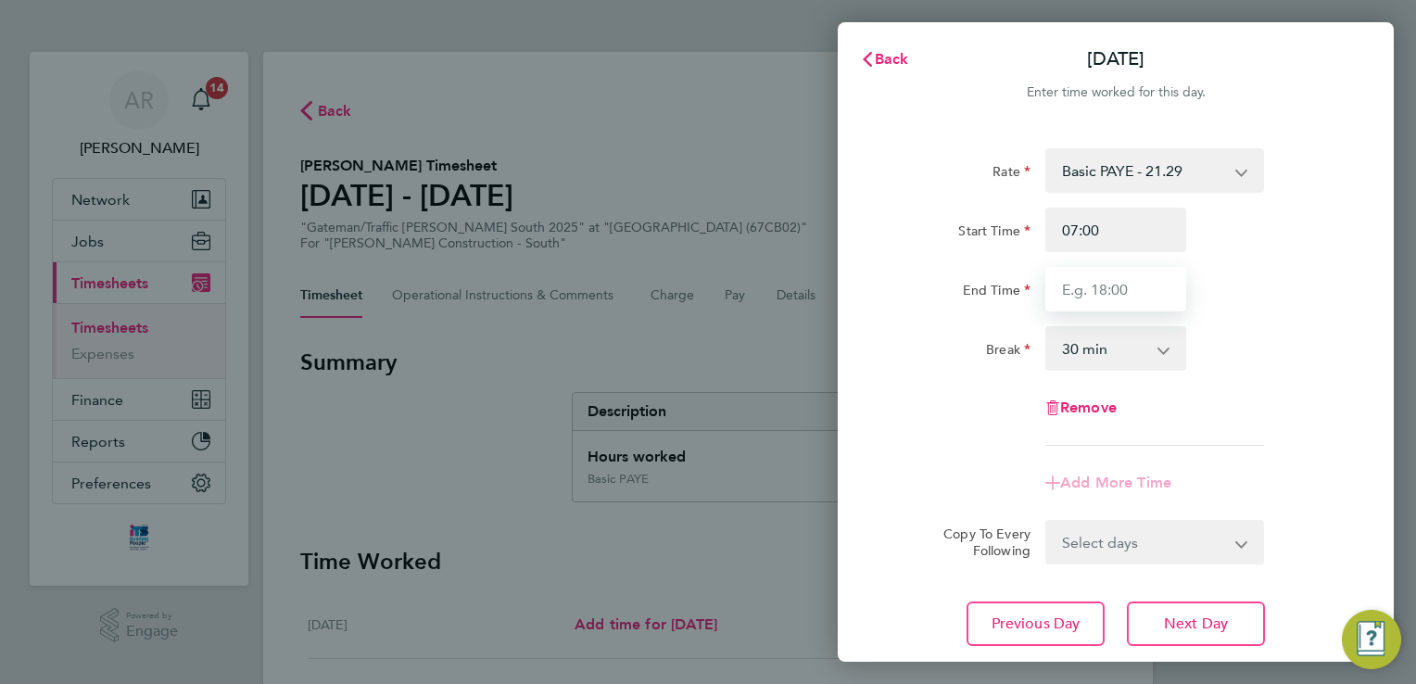
type input "17:30"
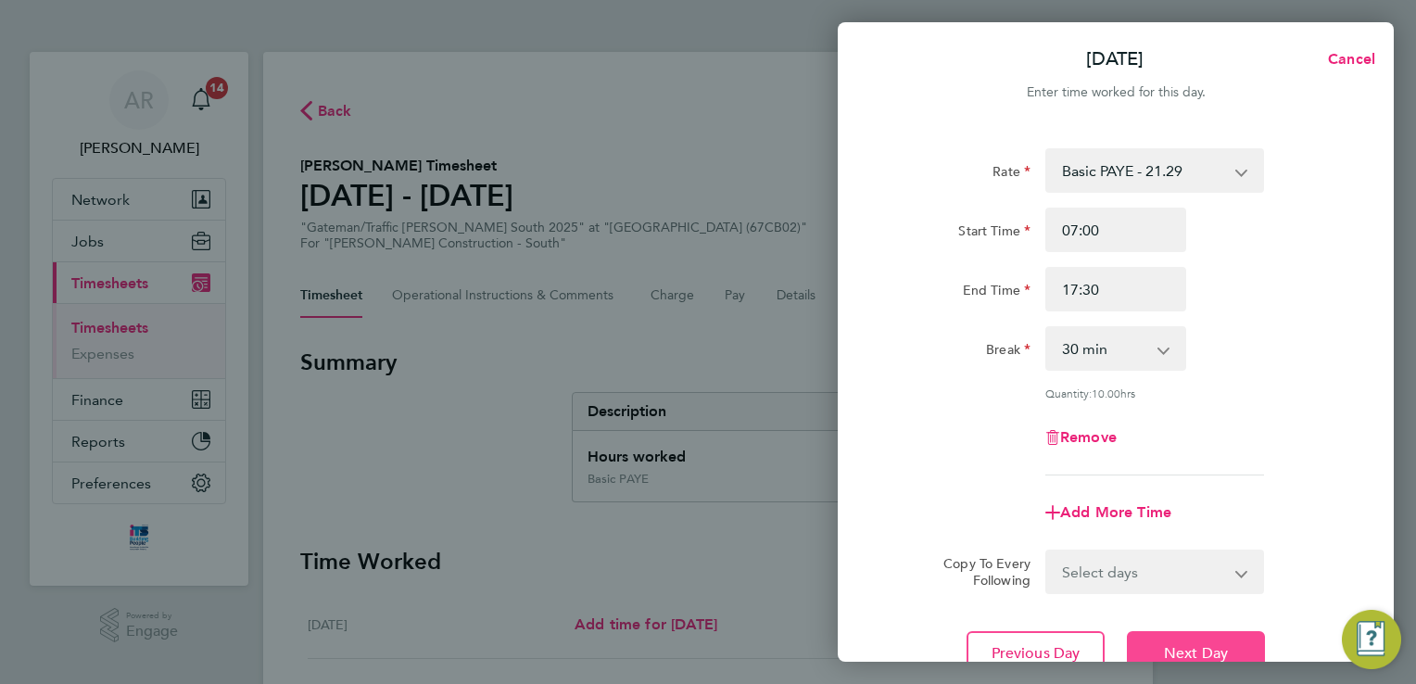
drag, startPoint x: 1223, startPoint y: 647, endPoint x: 1223, endPoint y: 632, distance: 14.8
click at [1223, 646] on span "Next Day" at bounding box center [1196, 653] width 64 height 19
select select "30"
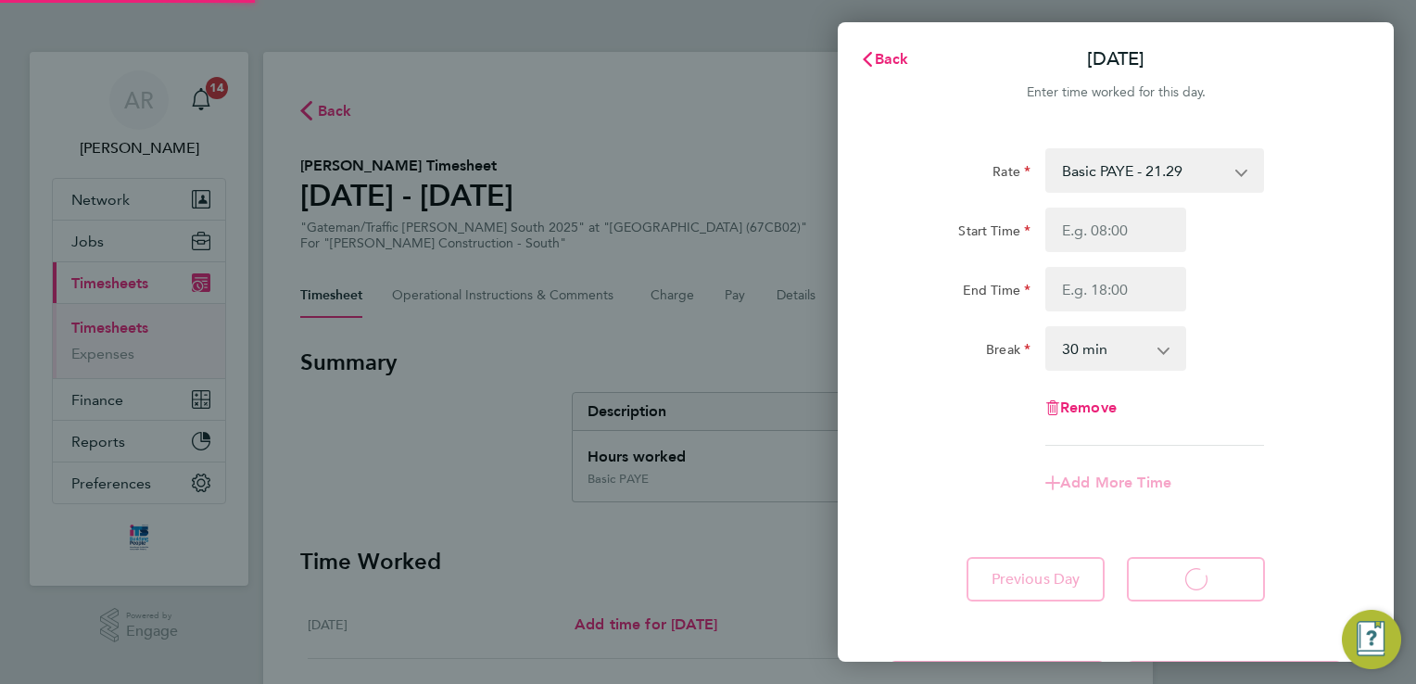
select select "30"
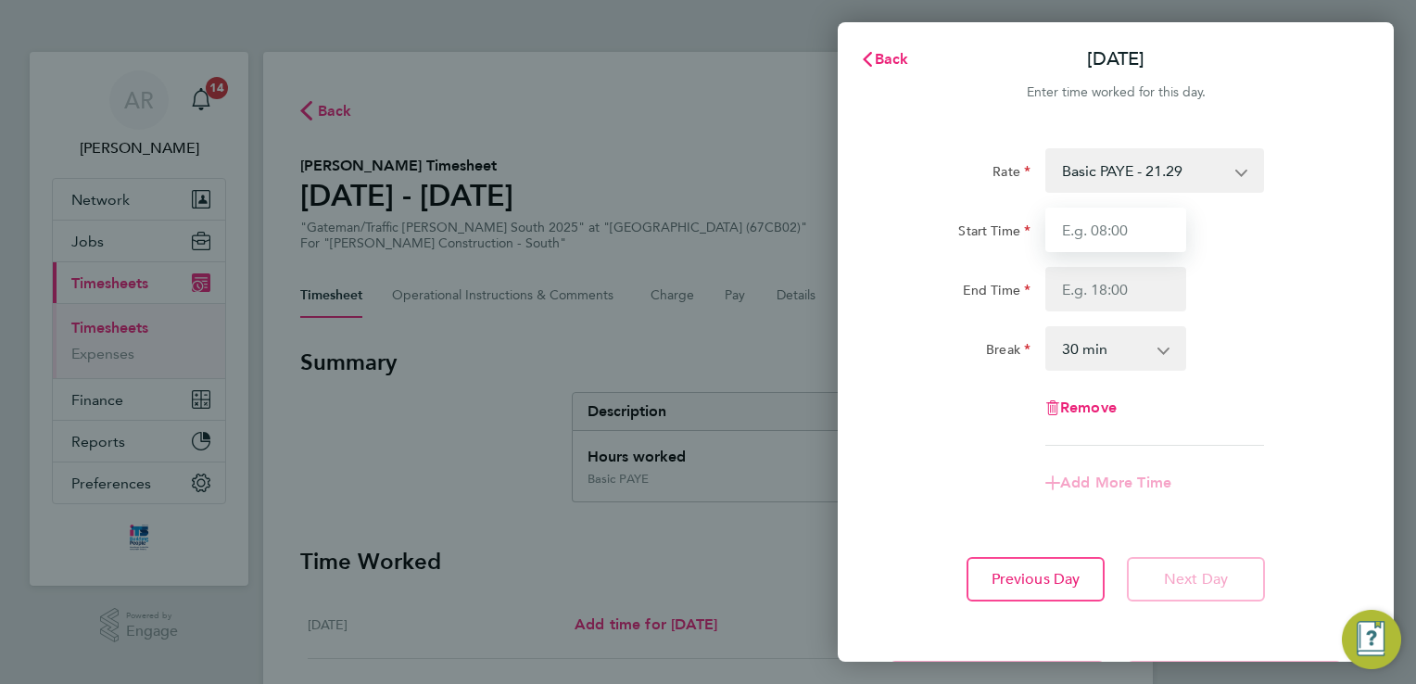
drag, startPoint x: 1083, startPoint y: 234, endPoint x: 1100, endPoint y: 234, distance: 16.7
click at [1083, 234] on input "Start Time" at bounding box center [1115, 230] width 141 height 44
type input "07:00"
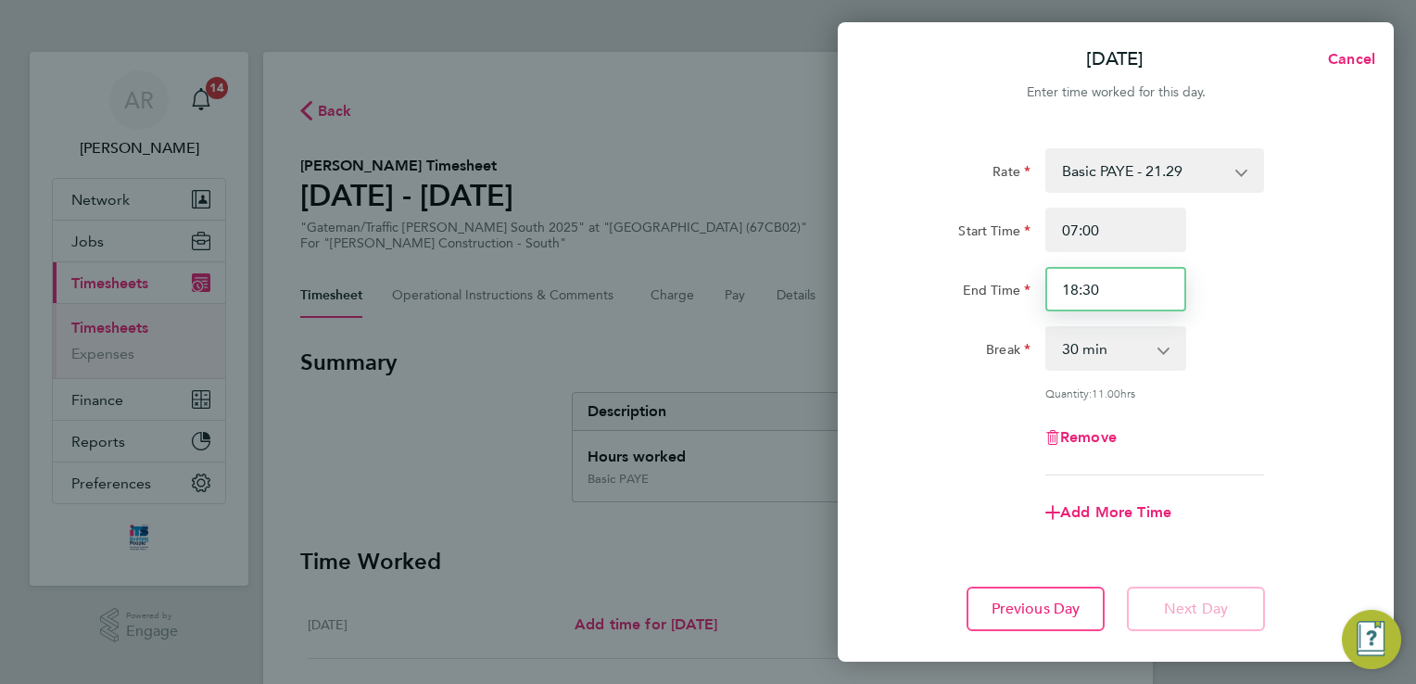
click at [1139, 288] on input "18:30" at bounding box center [1115, 289] width 141 height 44
type input "1"
type input "17:30"
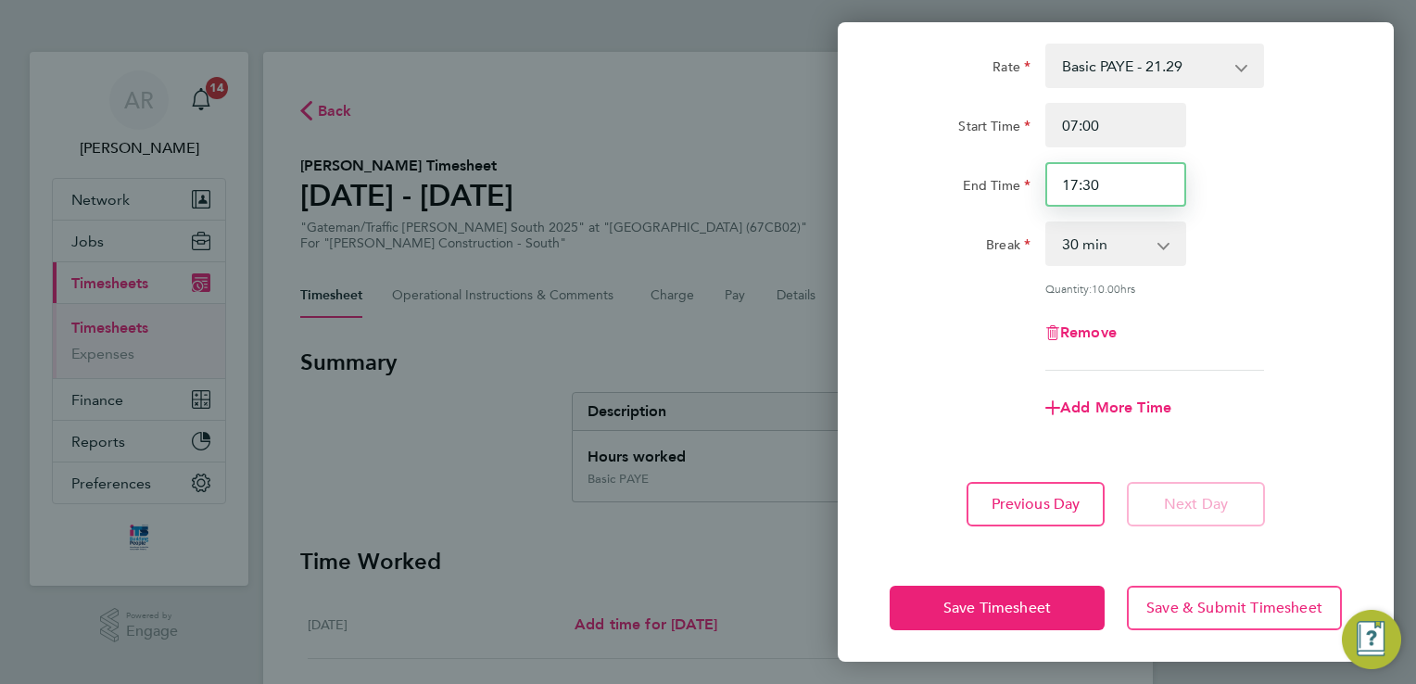
scroll to position [108, 0]
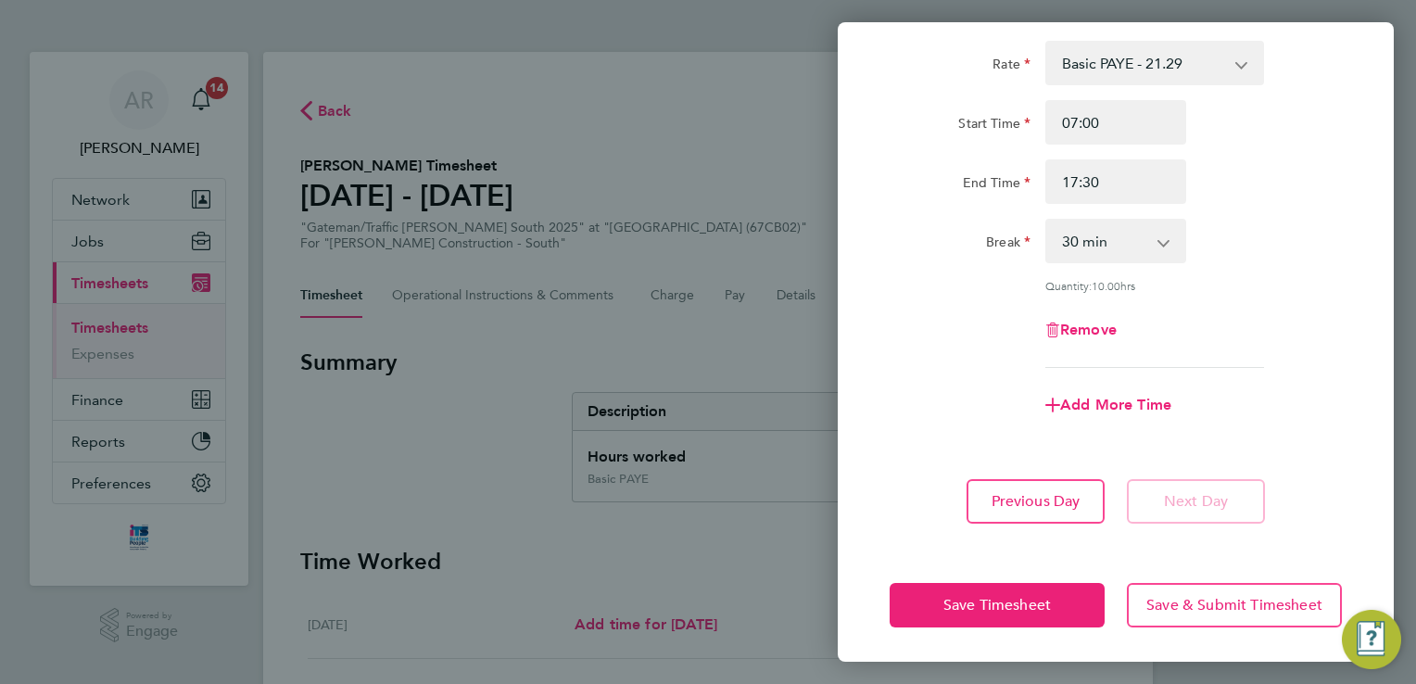
click at [1000, 579] on div "Save Timesheet Save & Submit Timesheet" at bounding box center [1116, 605] width 556 height 119
click at [1012, 596] on span "Save Timesheet" at bounding box center [997, 605] width 108 height 19
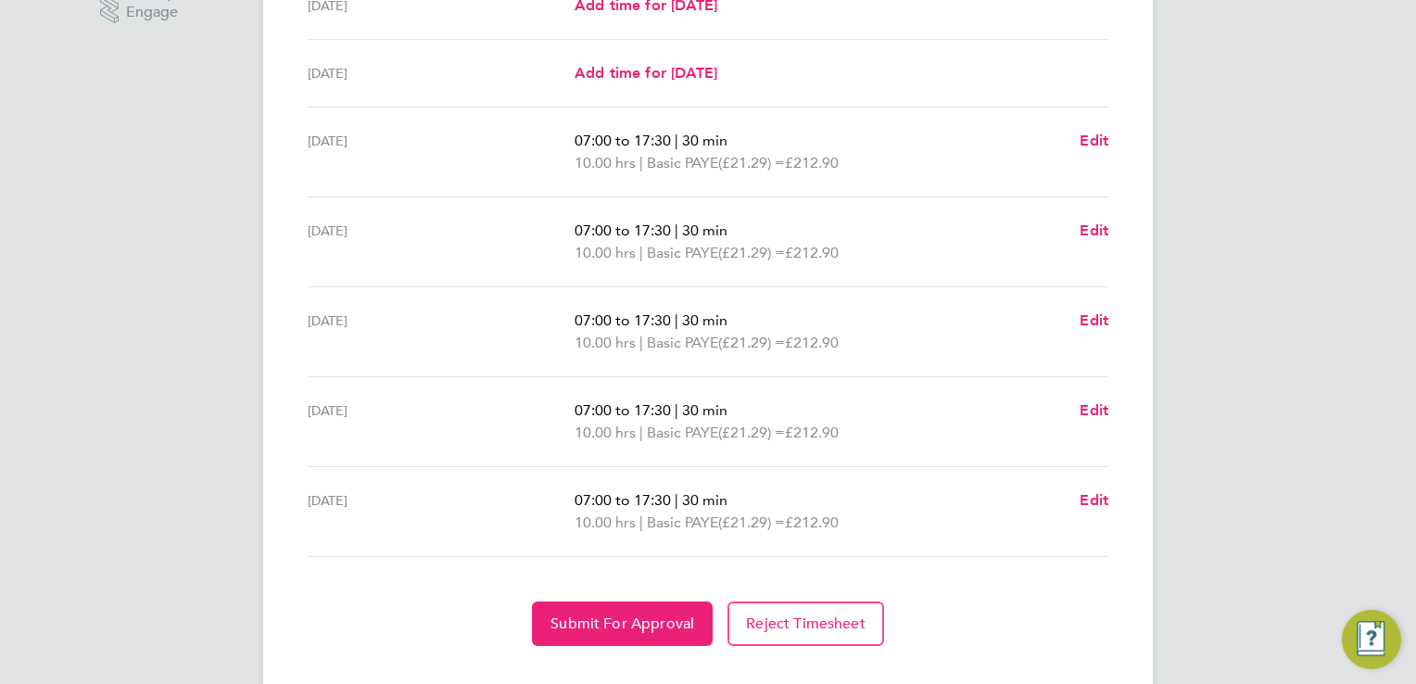
scroll to position [649, 0]
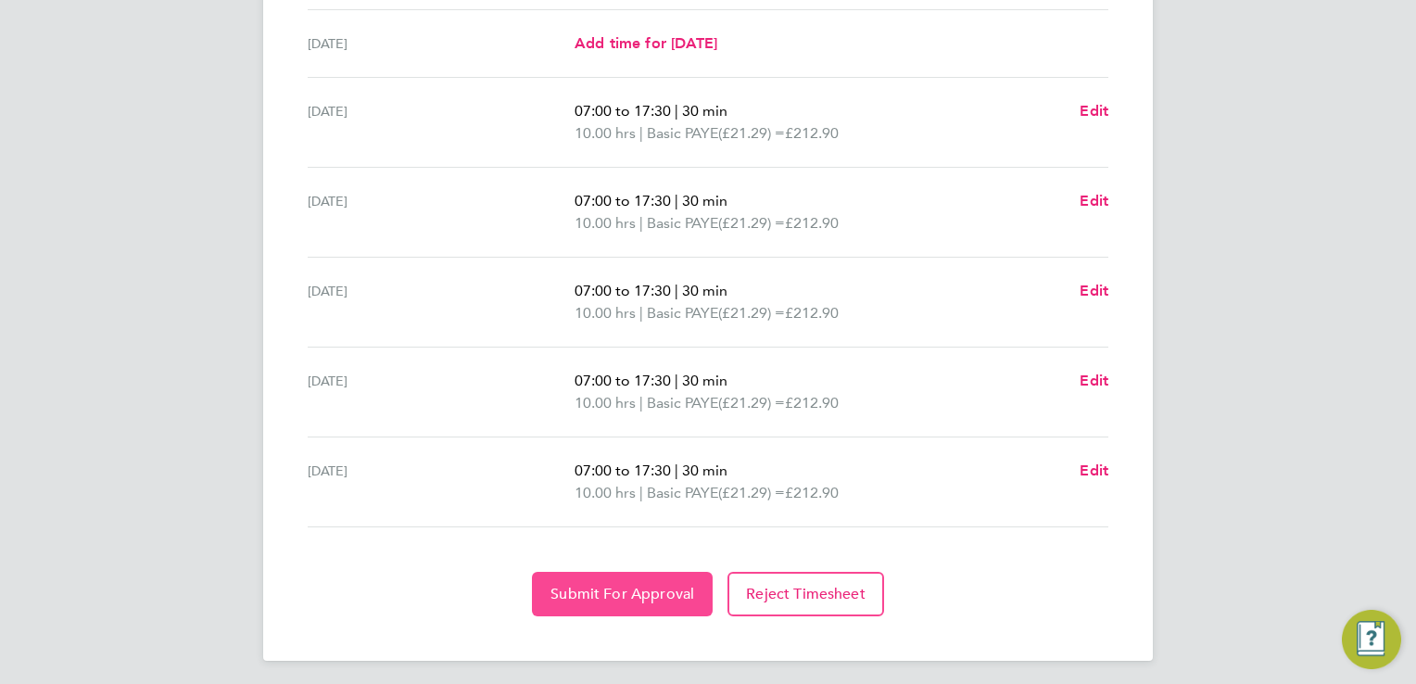
click at [609, 586] on span "Submit For Approval" at bounding box center [622, 594] width 144 height 19
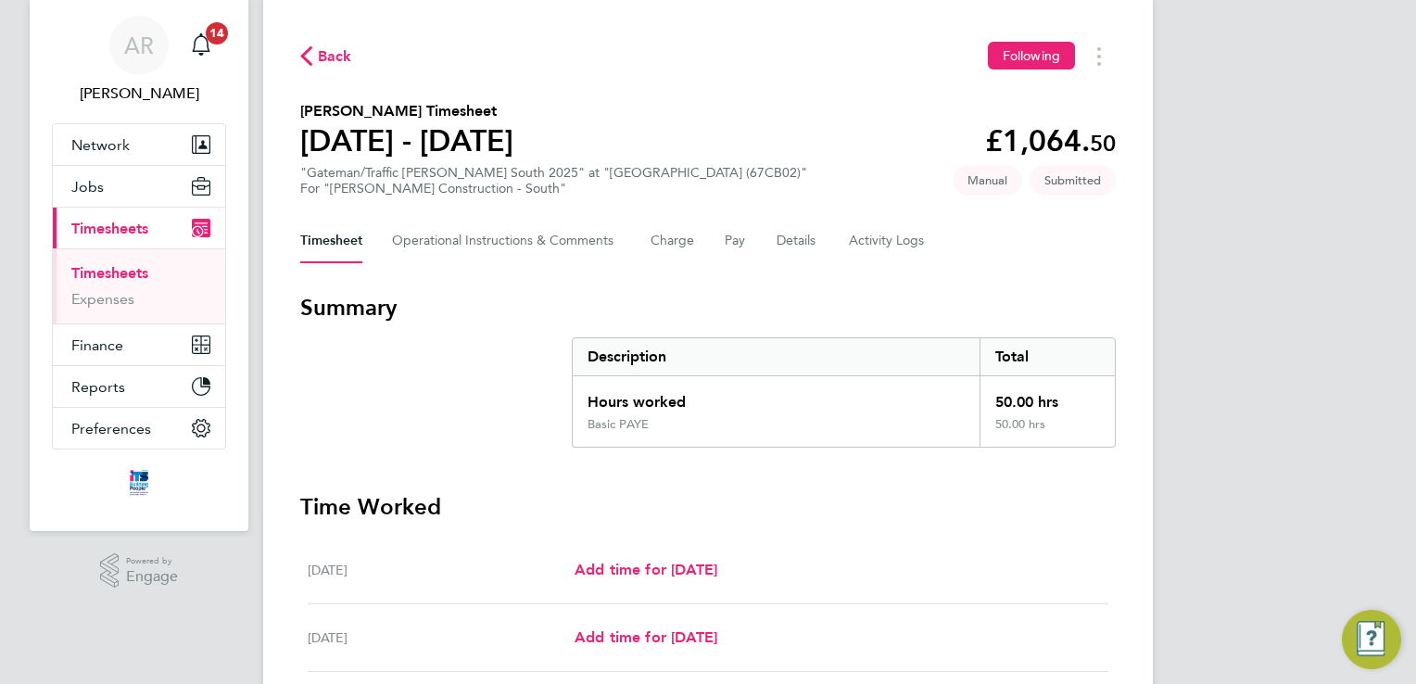
scroll to position [0, 0]
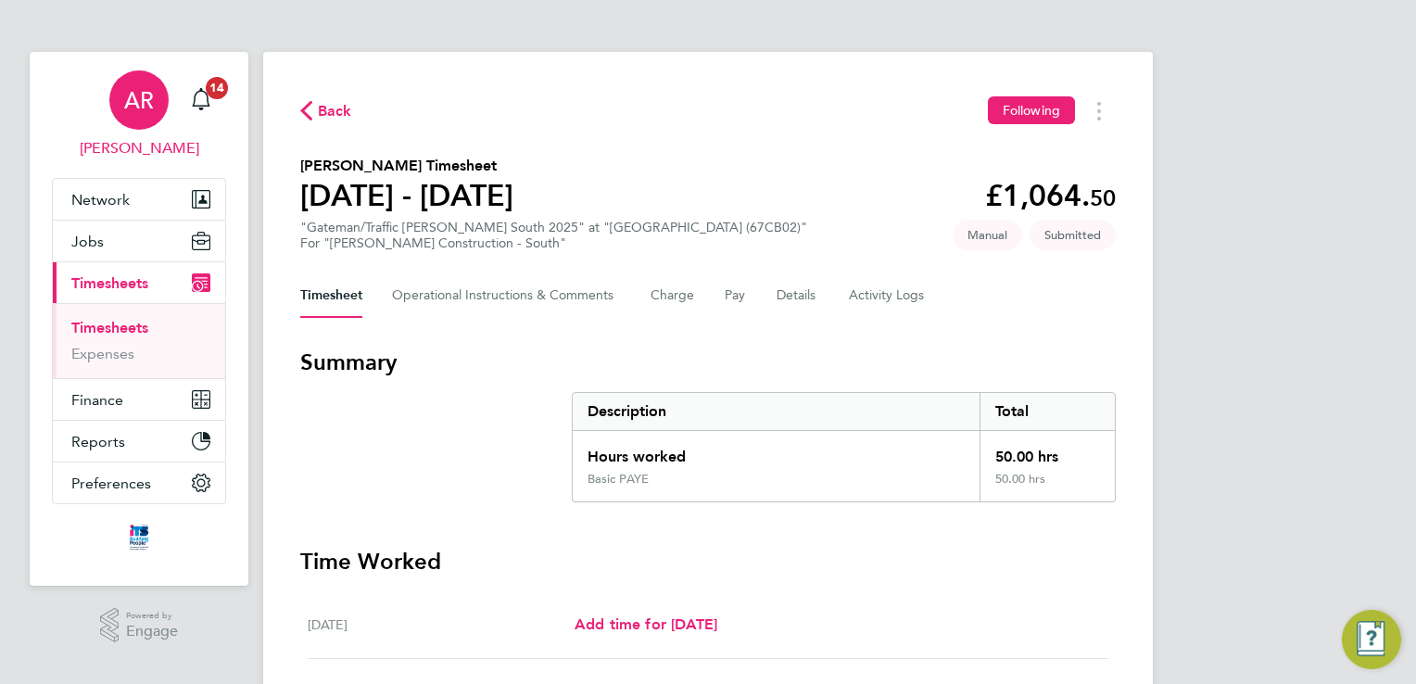
click at [116, 143] on span "[PERSON_NAME]" at bounding box center [139, 148] width 174 height 22
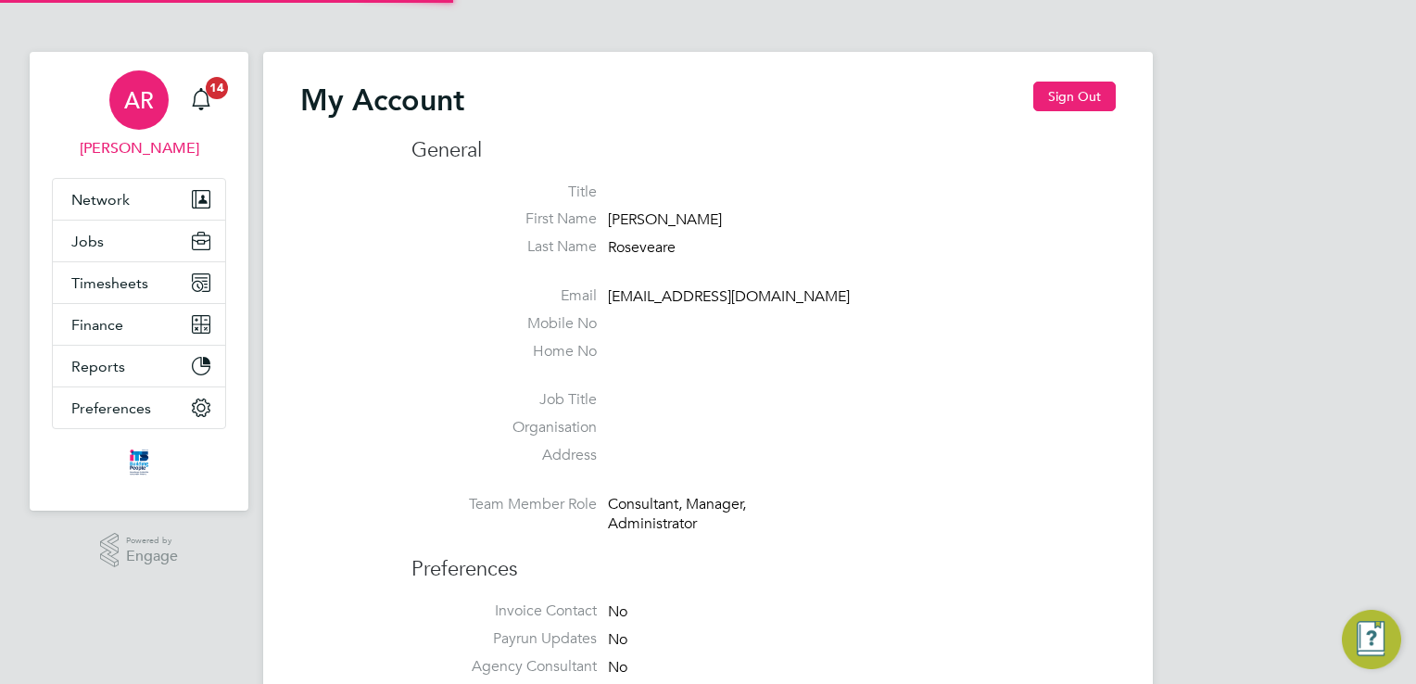
type input "[EMAIL_ADDRESS][DOMAIN_NAME]"
